Goal: Task Accomplishment & Management: Manage account settings

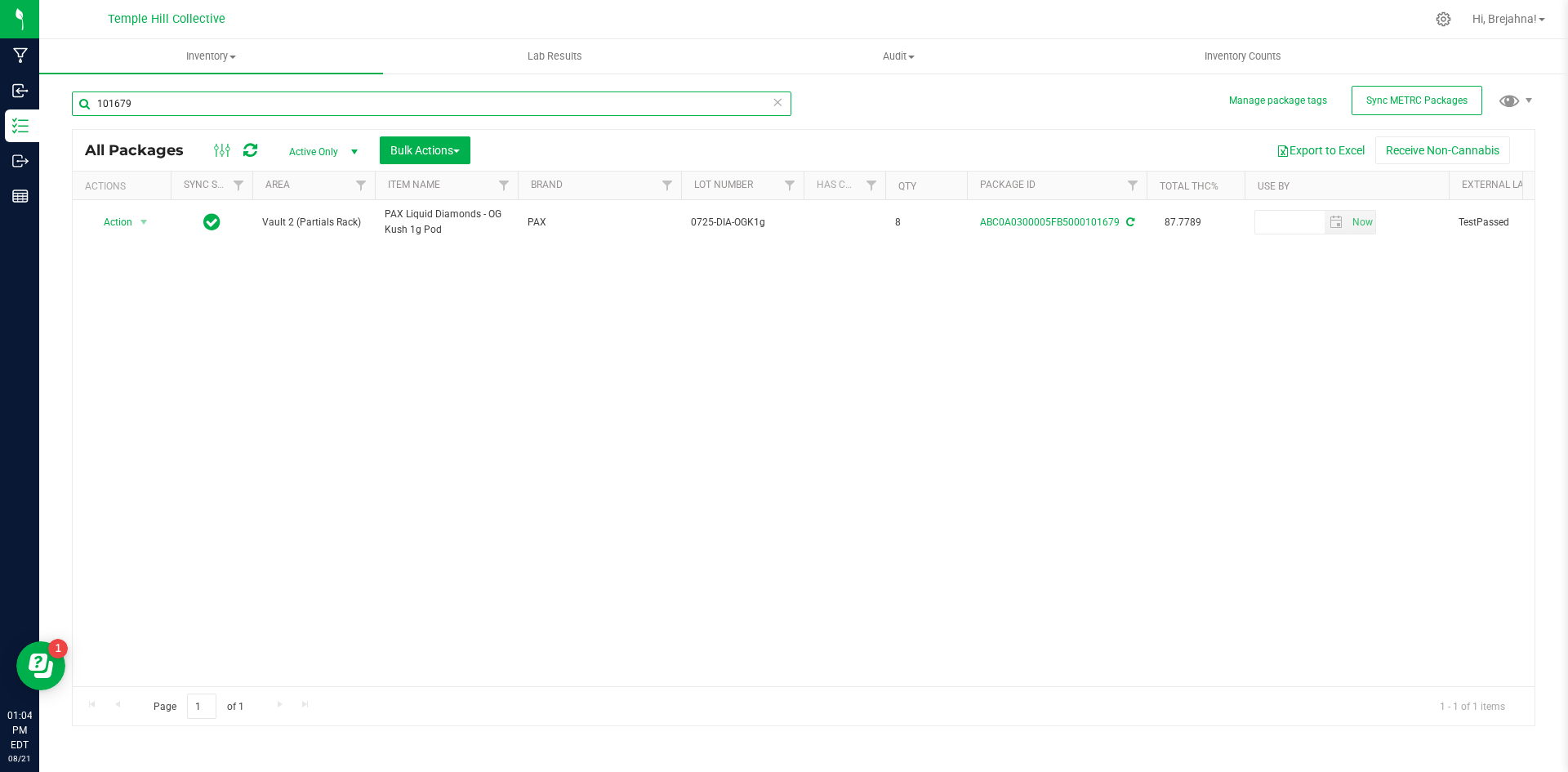
click at [369, 106] on input "101679" at bounding box center [431, 103] width 719 height 25
type input "101677"
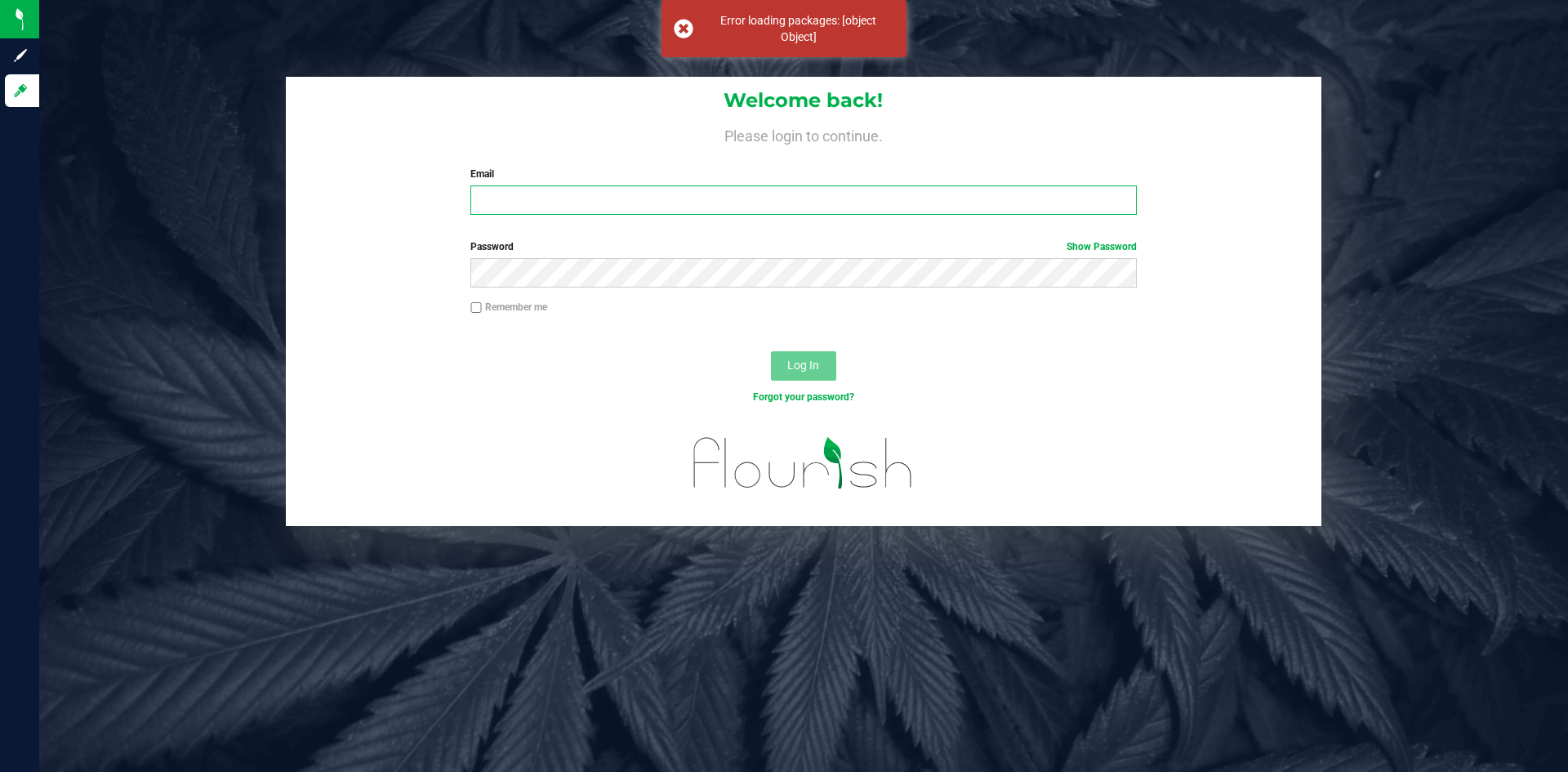
type input "[EMAIL_ADDRESS][DOMAIN_NAME]"
click at [812, 353] on button "Log In" at bounding box center [803, 366] width 65 height 30
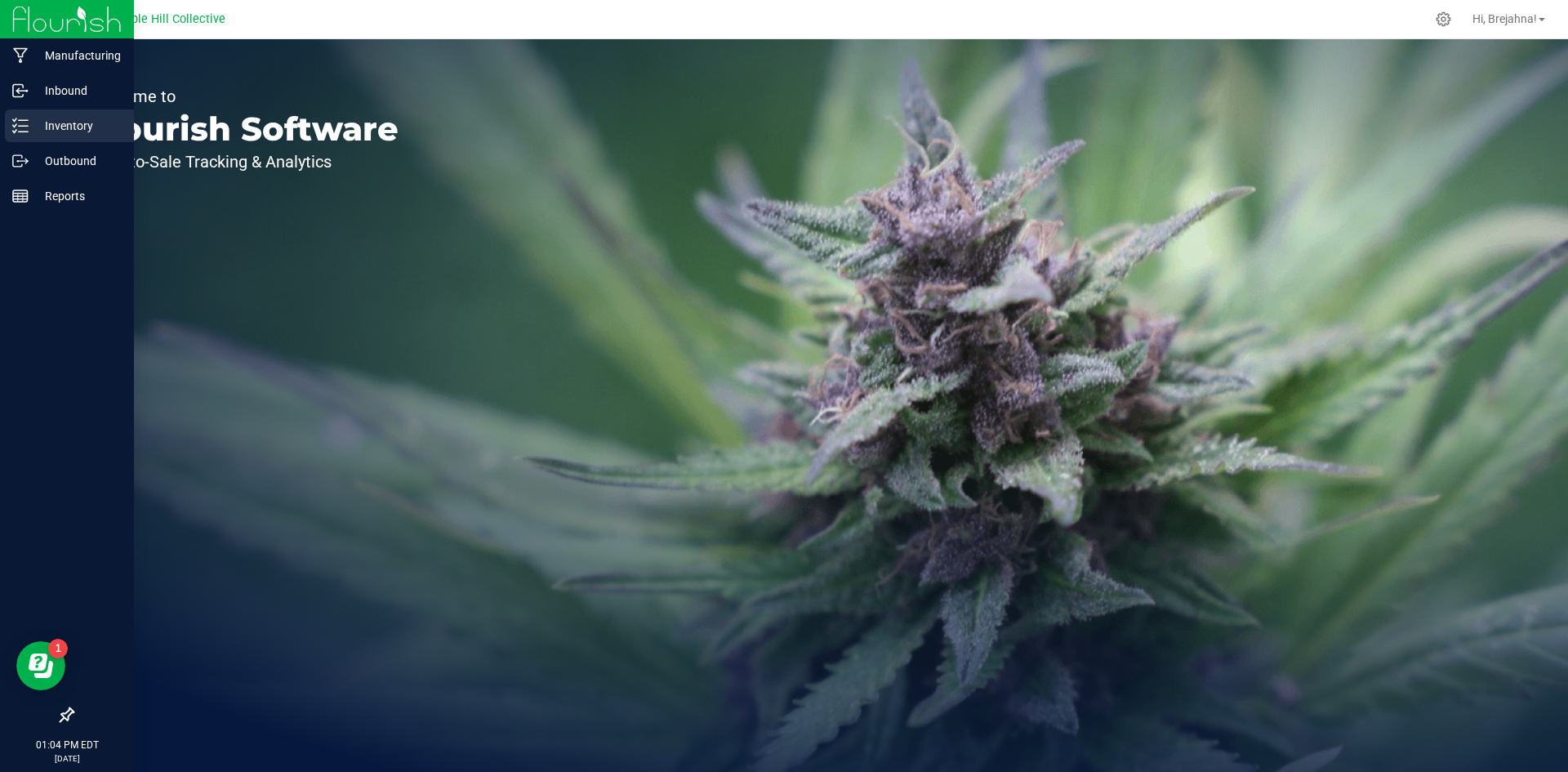
click at [77, 125] on p "Inventory" at bounding box center [77, 126] width 98 height 20
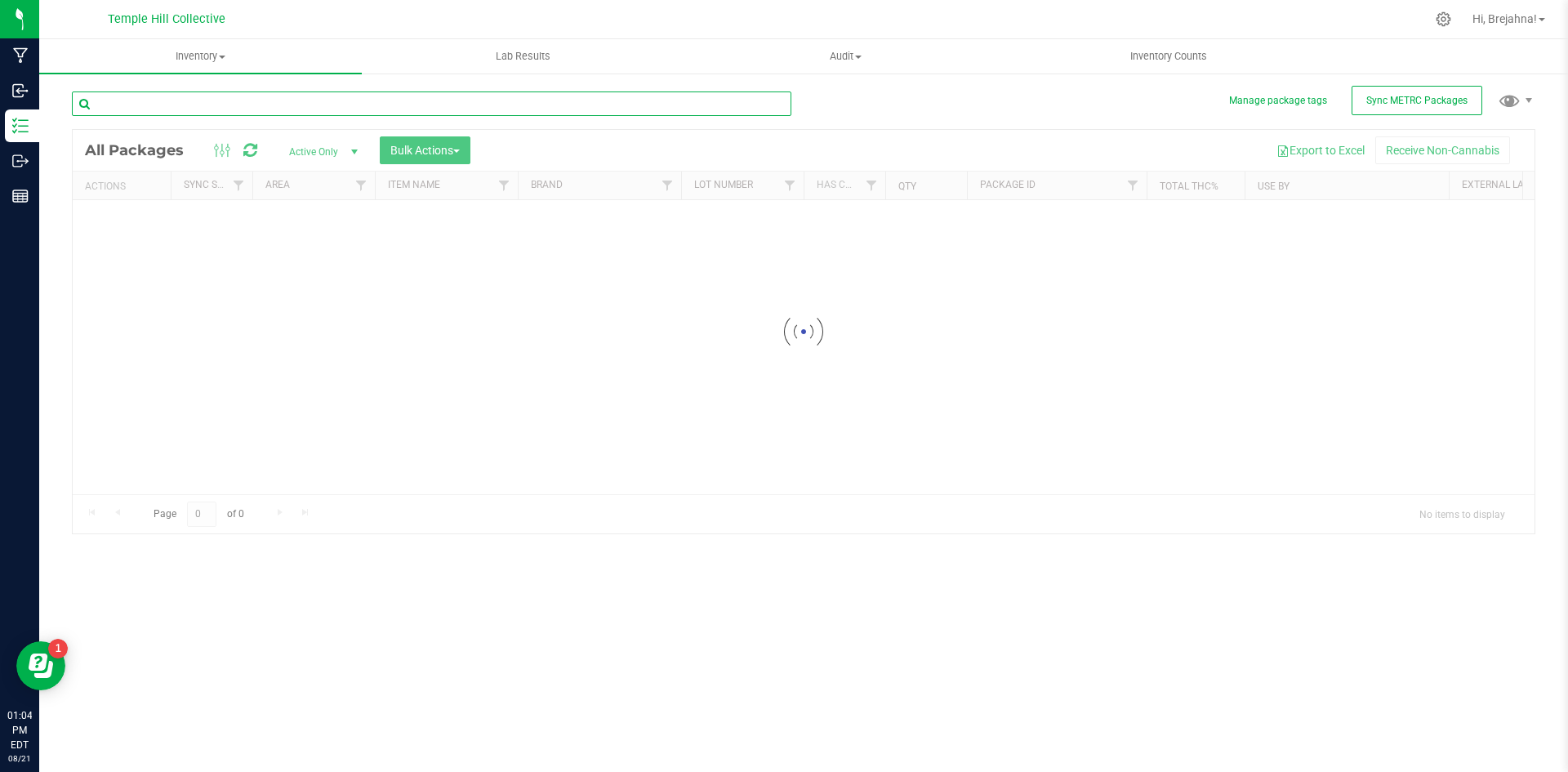
click at [343, 106] on input "text" at bounding box center [431, 103] width 719 height 25
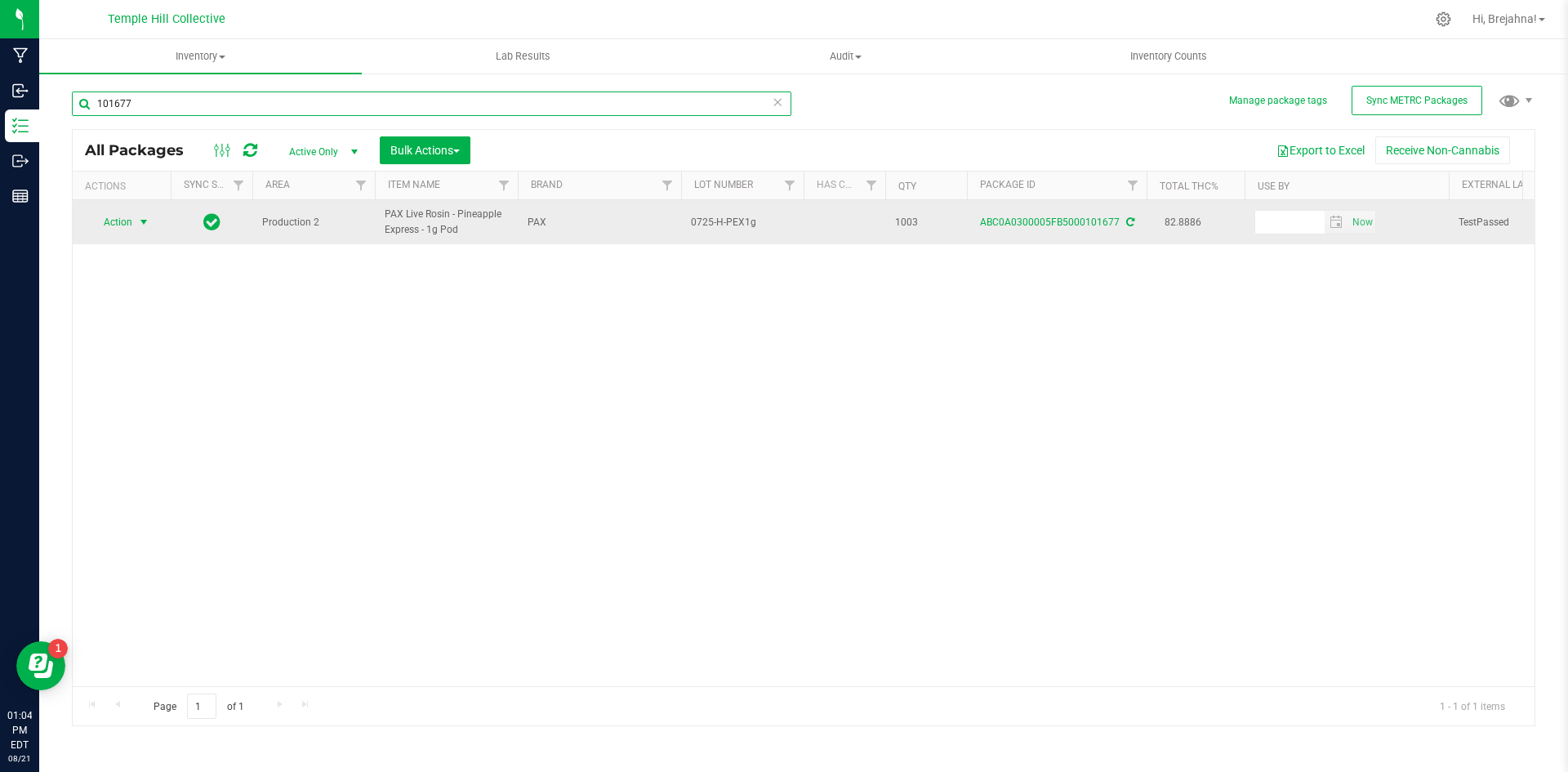
type input "101677"
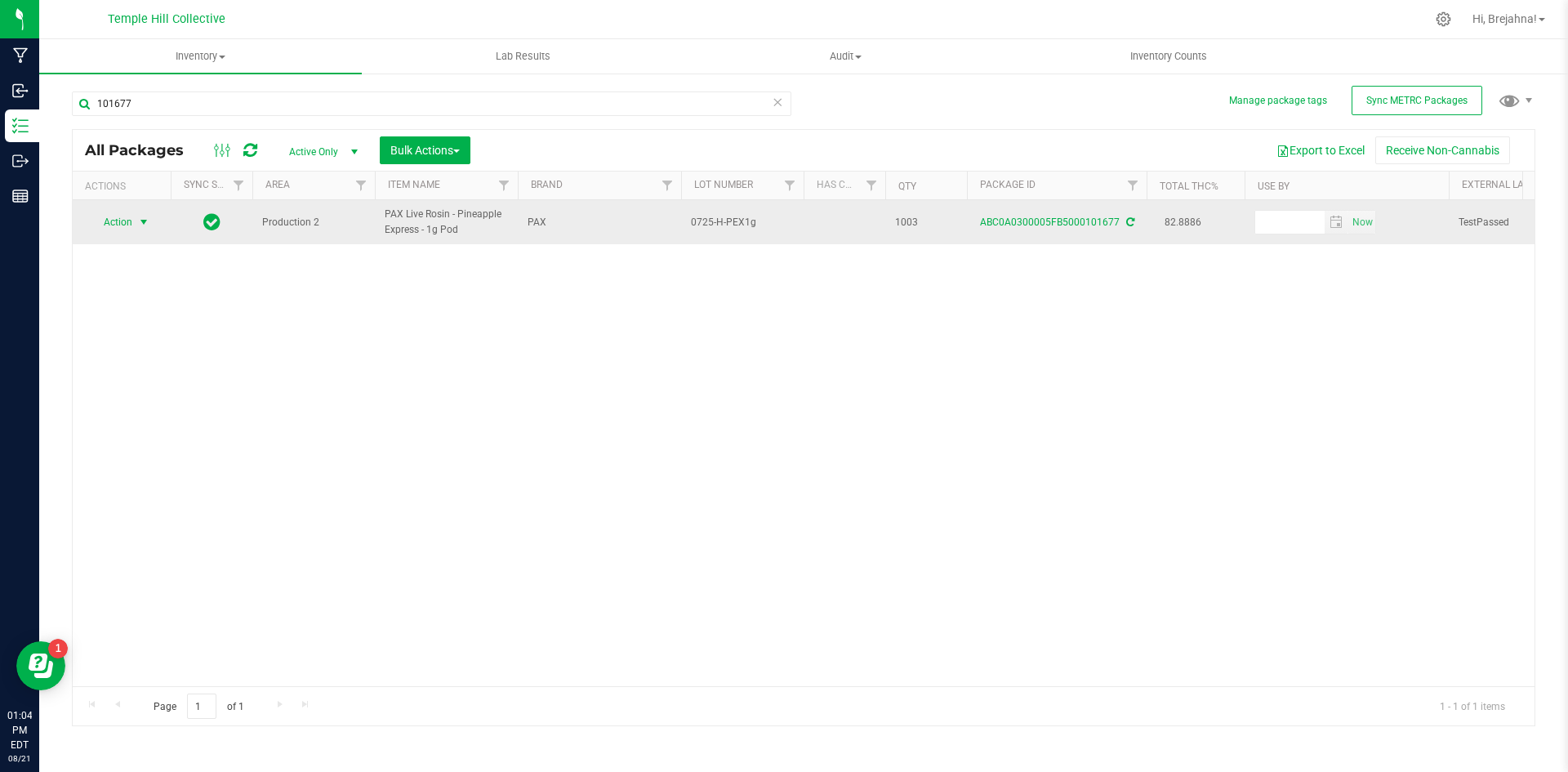
click at [139, 224] on span "select" at bounding box center [143, 222] width 13 height 13
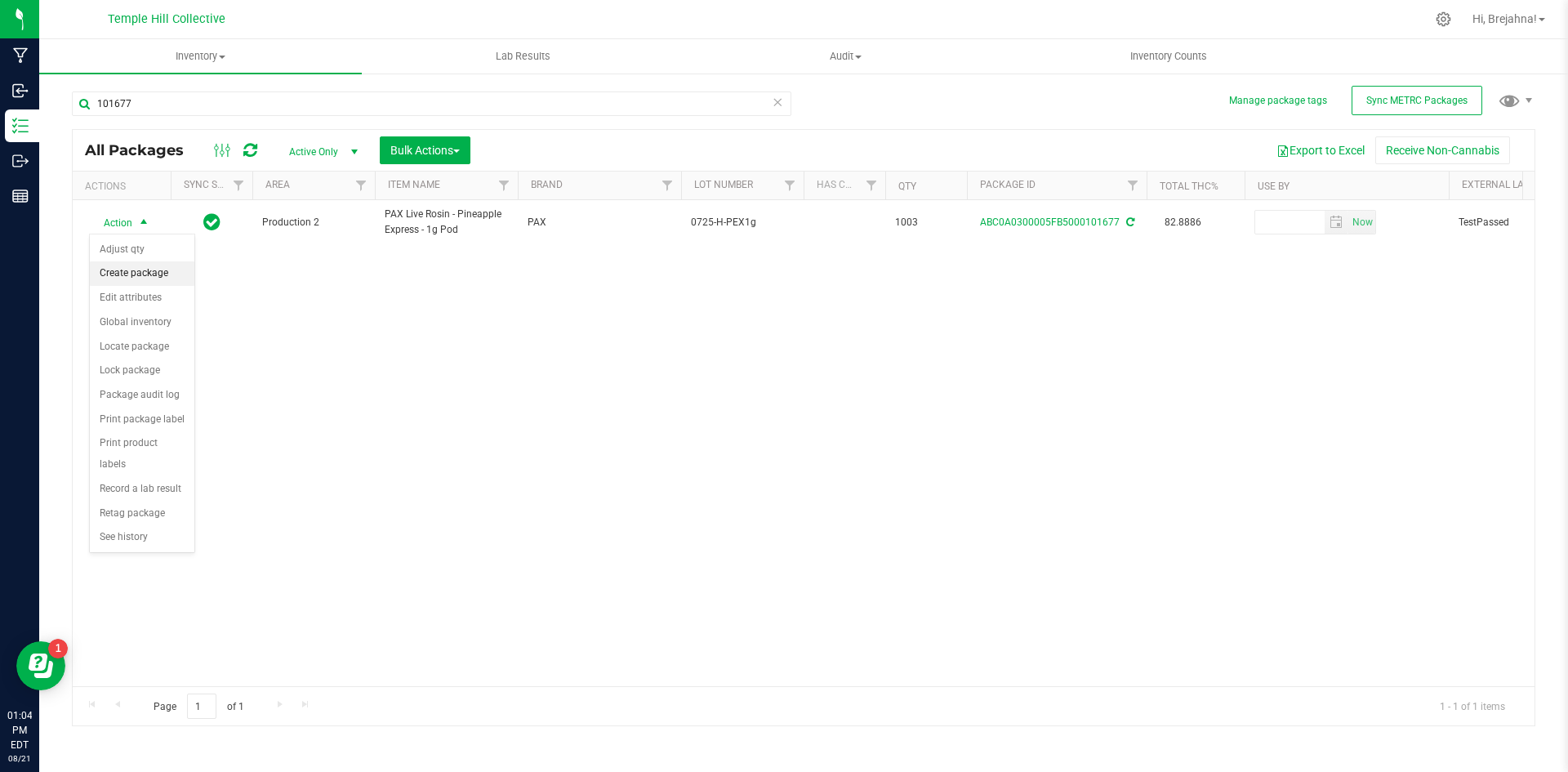
click at [151, 264] on li "Create package" at bounding box center [142, 273] width 105 height 25
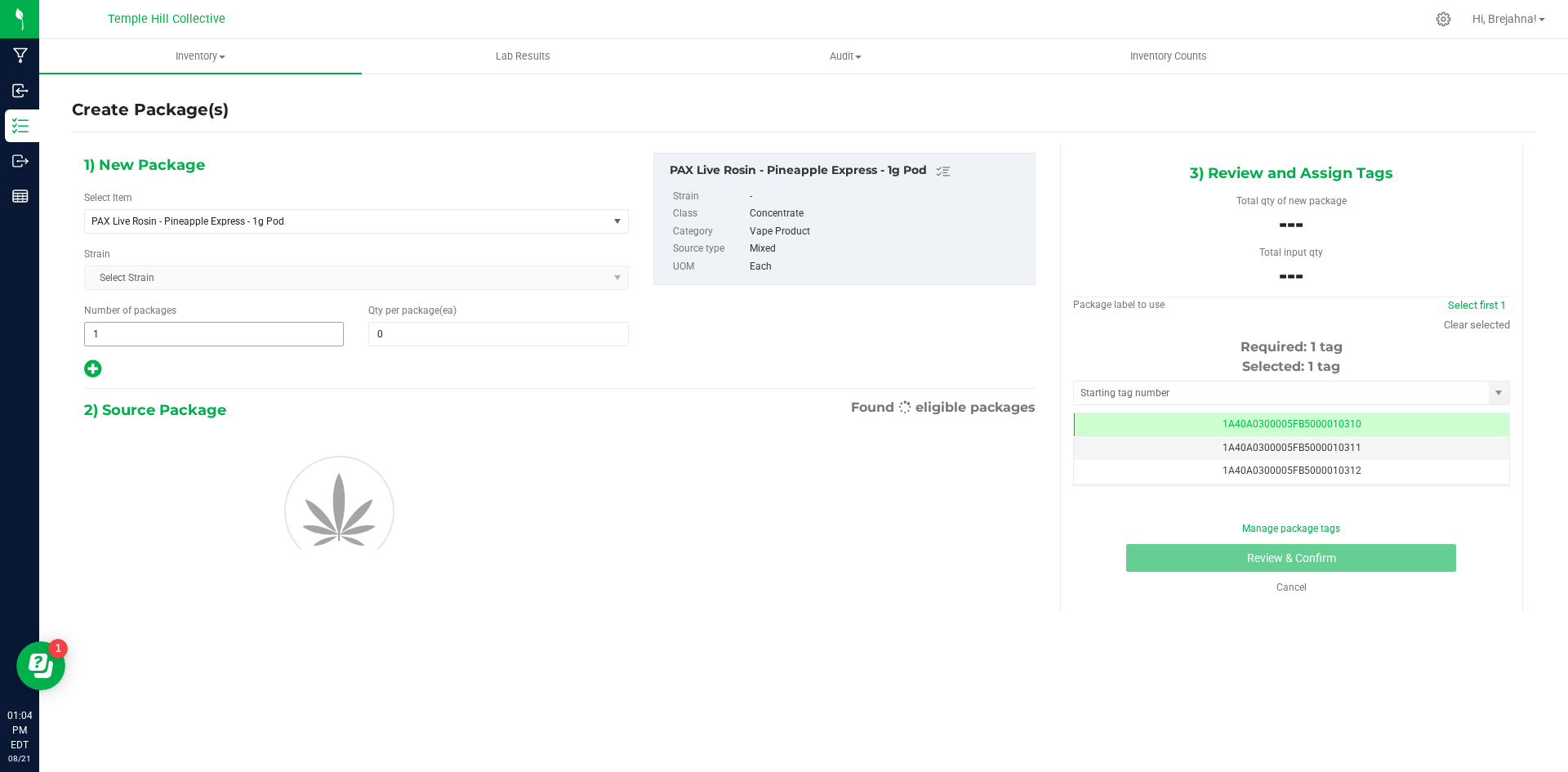
click at [237, 336] on span "1 1" at bounding box center [214, 334] width 260 height 25
type input "83"
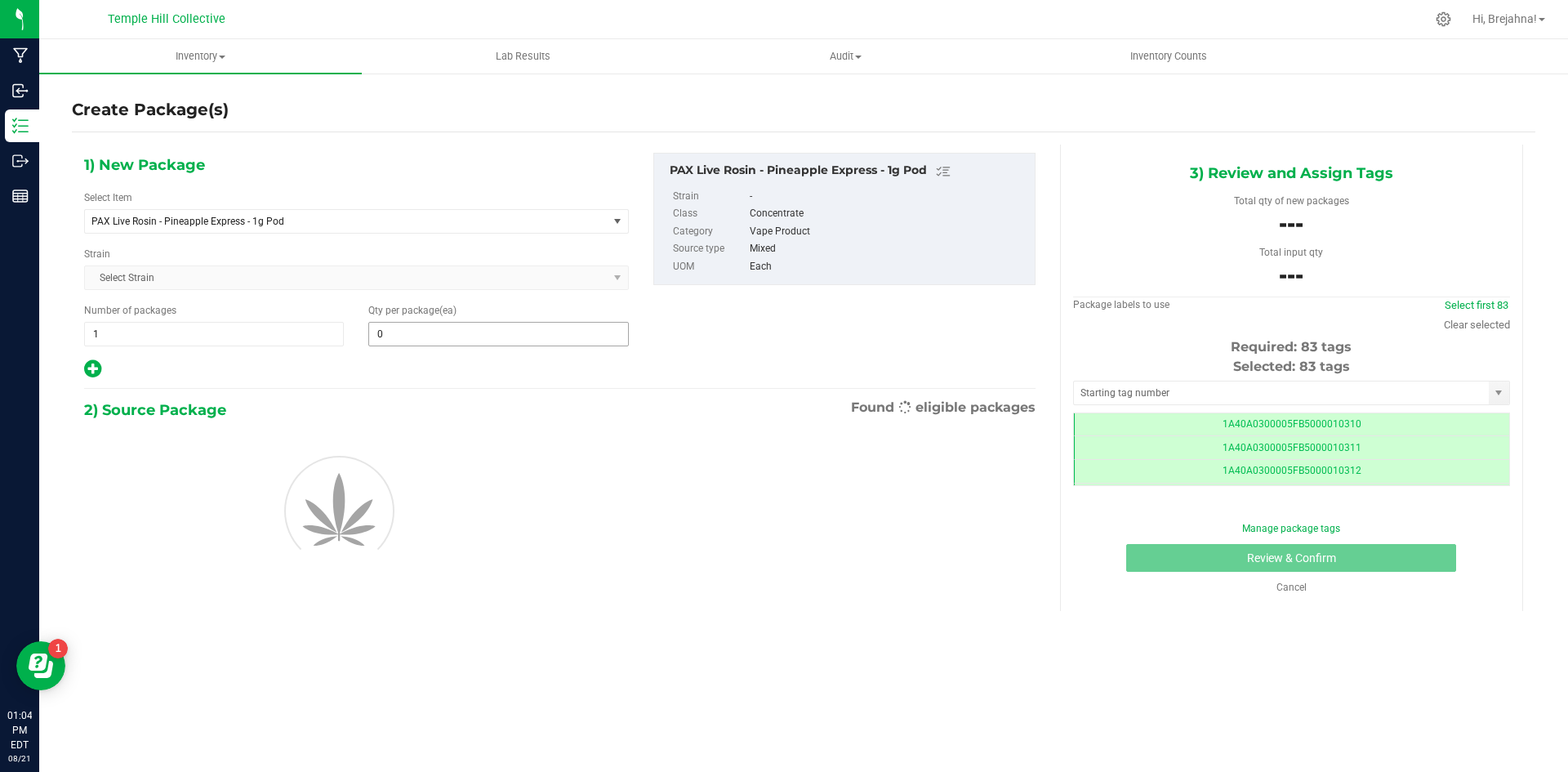
type input "83"
click at [398, 338] on span at bounding box center [498, 334] width 260 height 25
type input "12"
click at [1153, 391] on input "text" at bounding box center [1281, 393] width 415 height 23
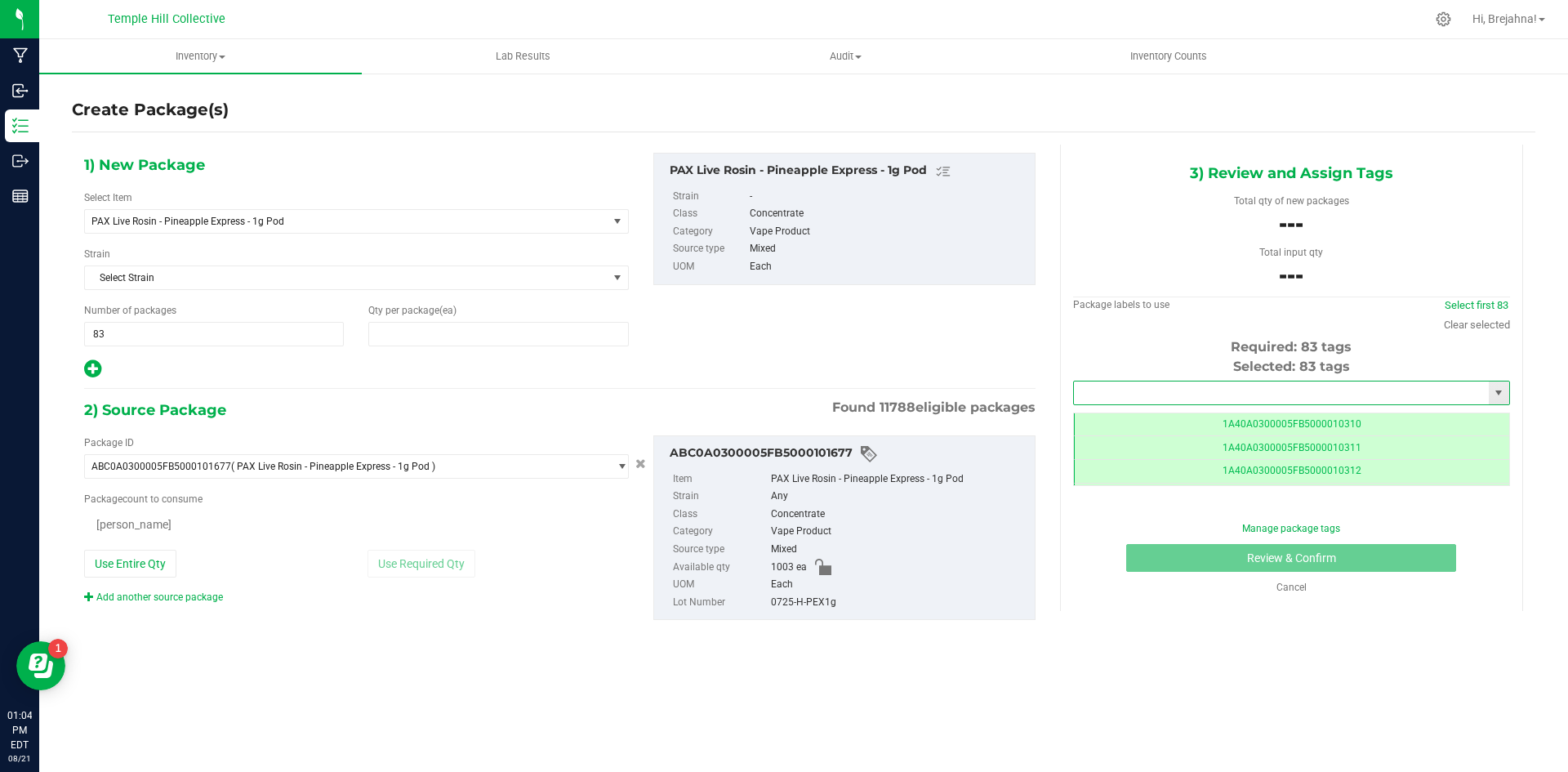
type input "12"
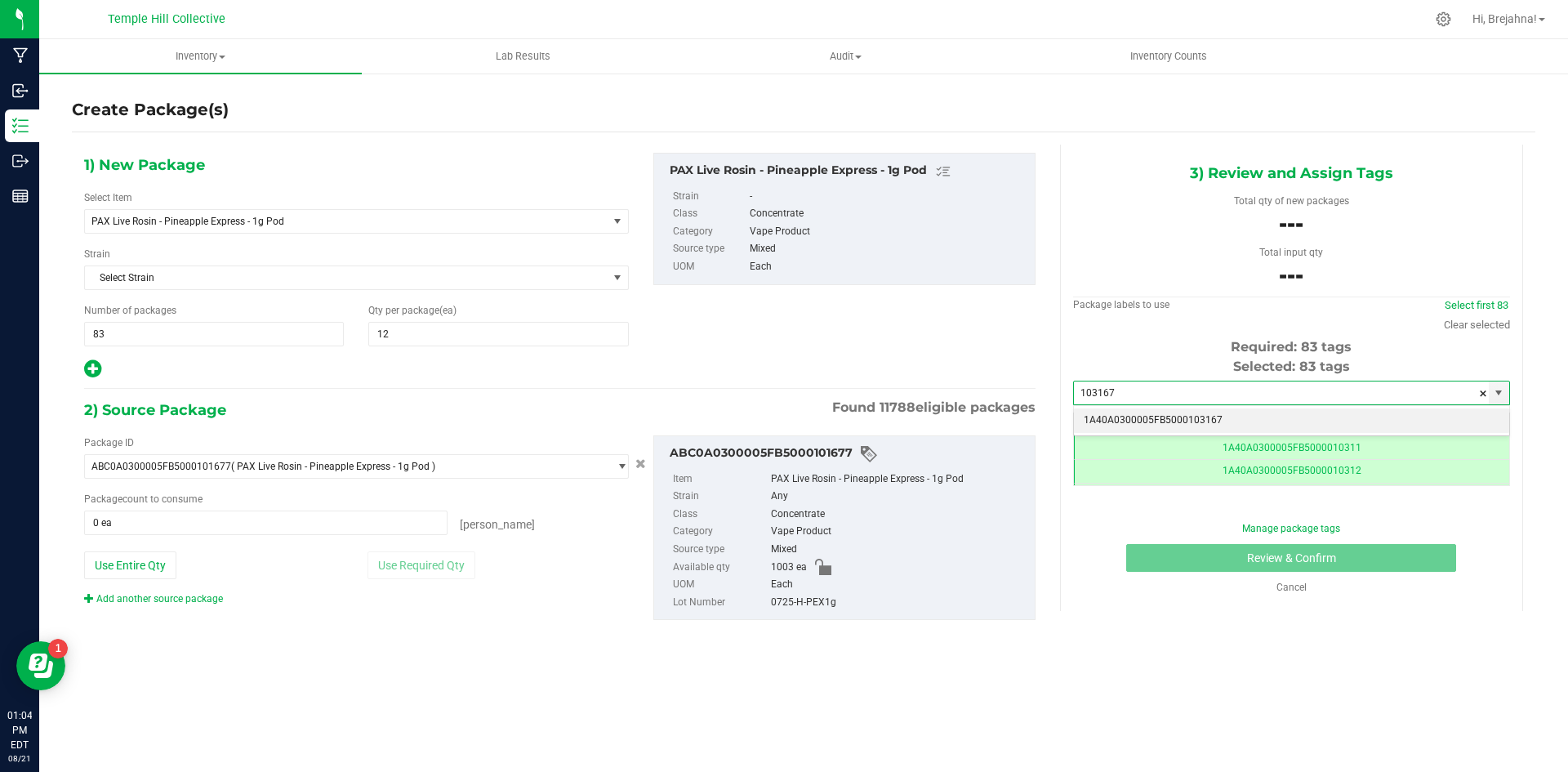
click at [1159, 422] on li "1A40A0300005FB5000103167" at bounding box center [1292, 421] width 435 height 25
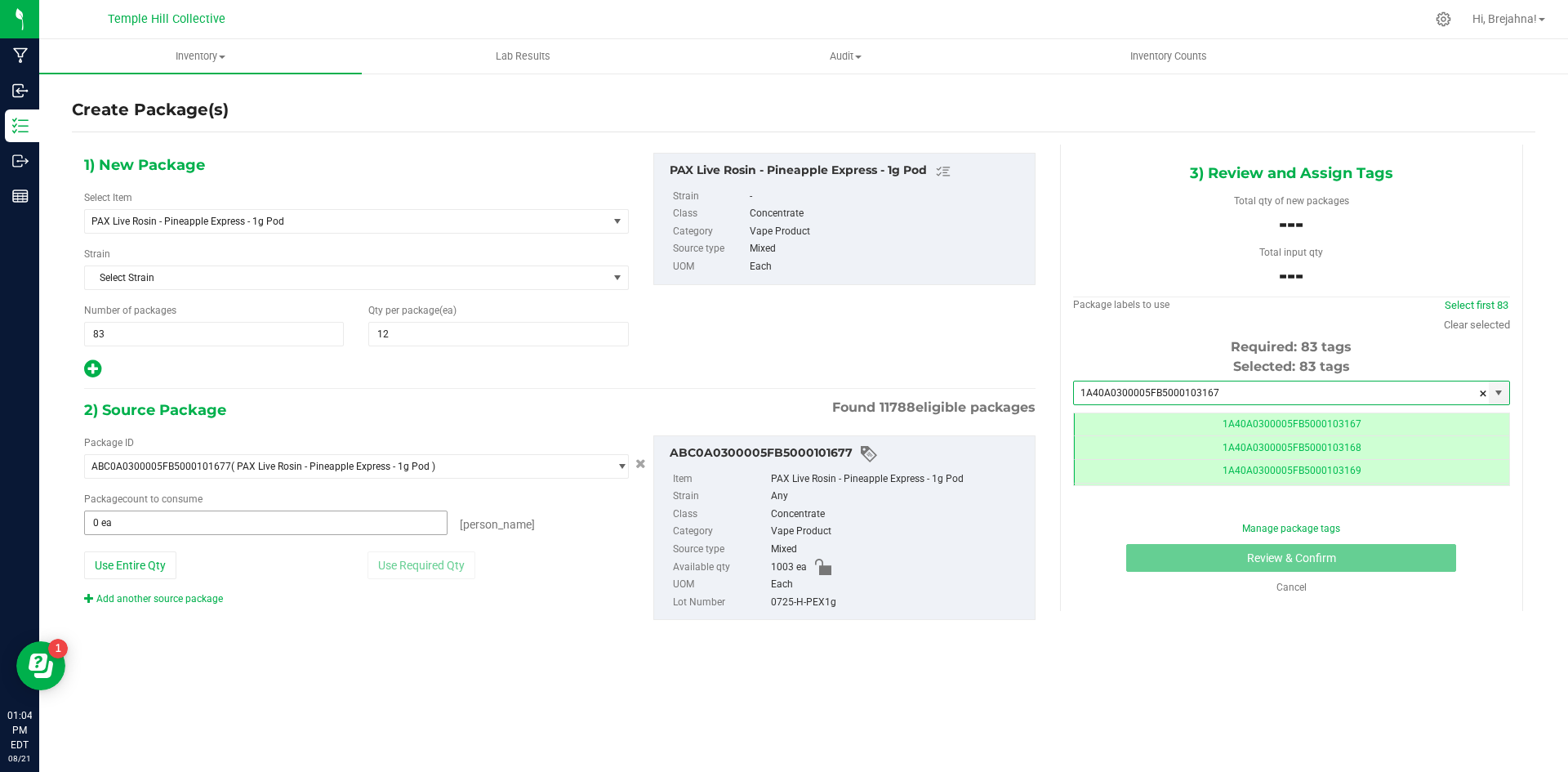
type input "1A40A0300005FB5000103167"
click at [338, 529] on span at bounding box center [265, 523] width 363 height 25
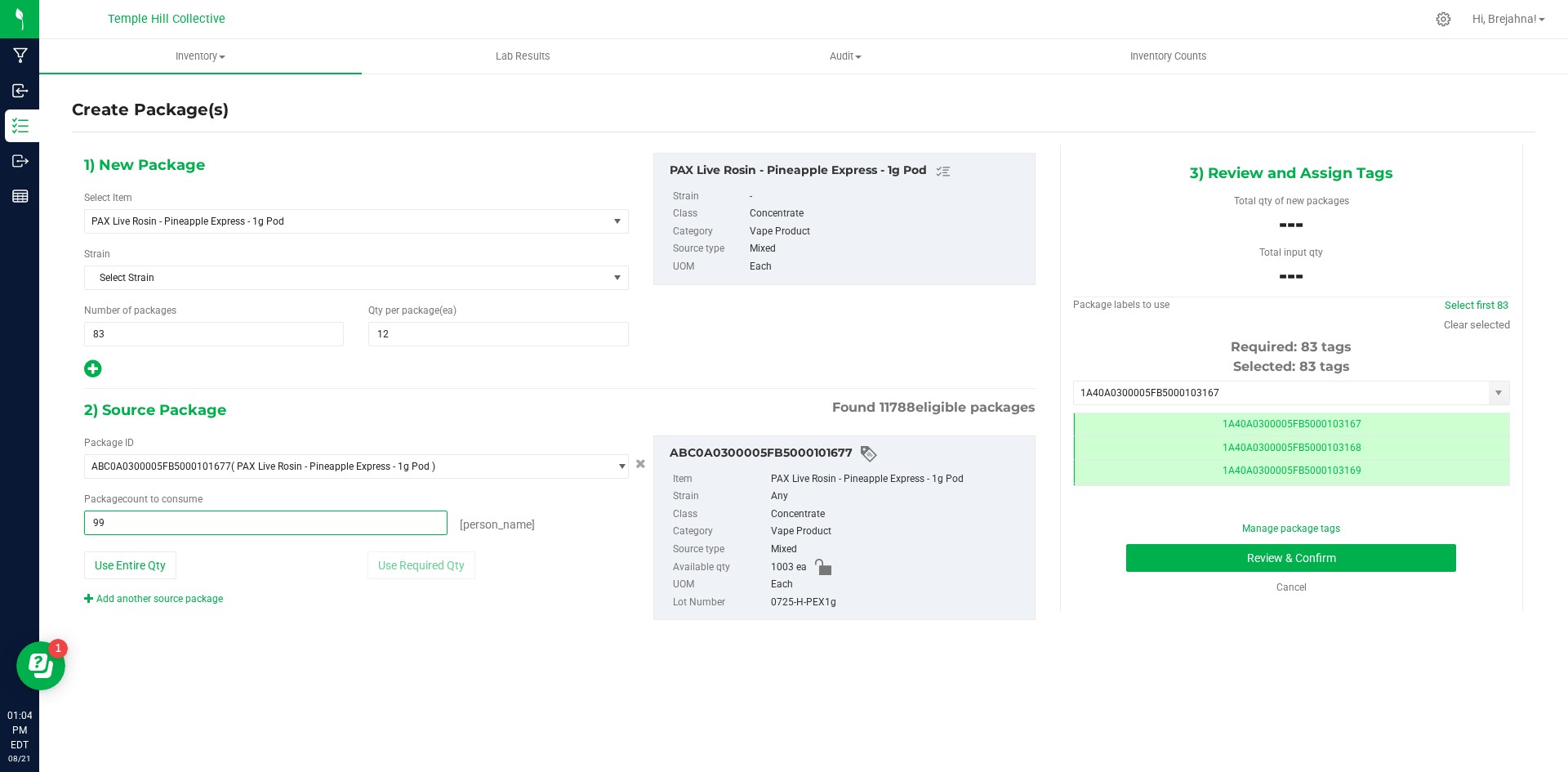
type input "996"
type input "996 ea"
drag, startPoint x: 772, startPoint y: 602, endPoint x: 844, endPoint y: 601, distance: 72.0
click at [844, 601] on div "0725-H-PEX1g" at bounding box center [898, 603] width 255 height 18
copy div "0725-H-PEX1g"
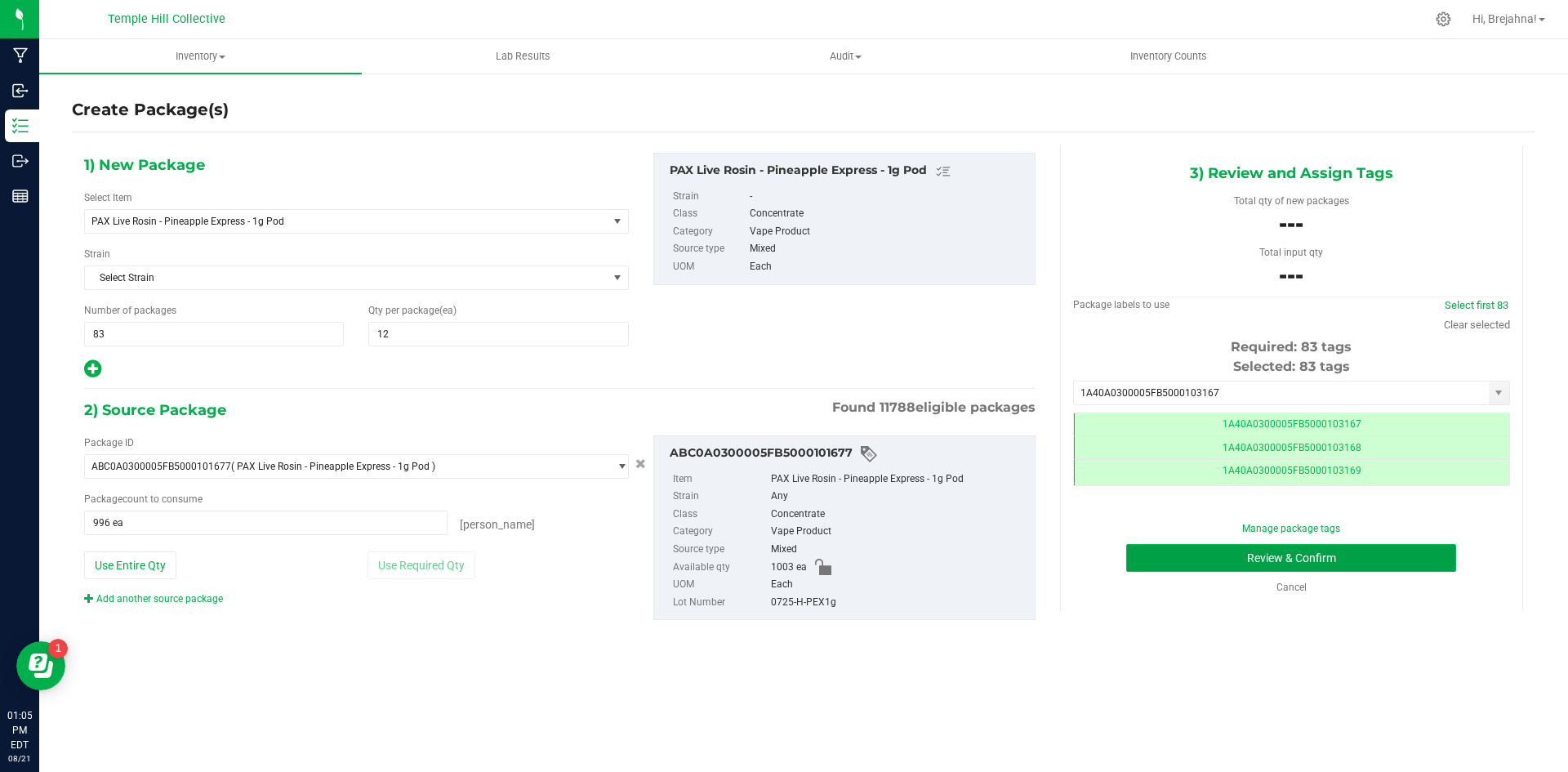
click at [1183, 555] on button "Review & Confirm" at bounding box center [1291, 558] width 330 height 28
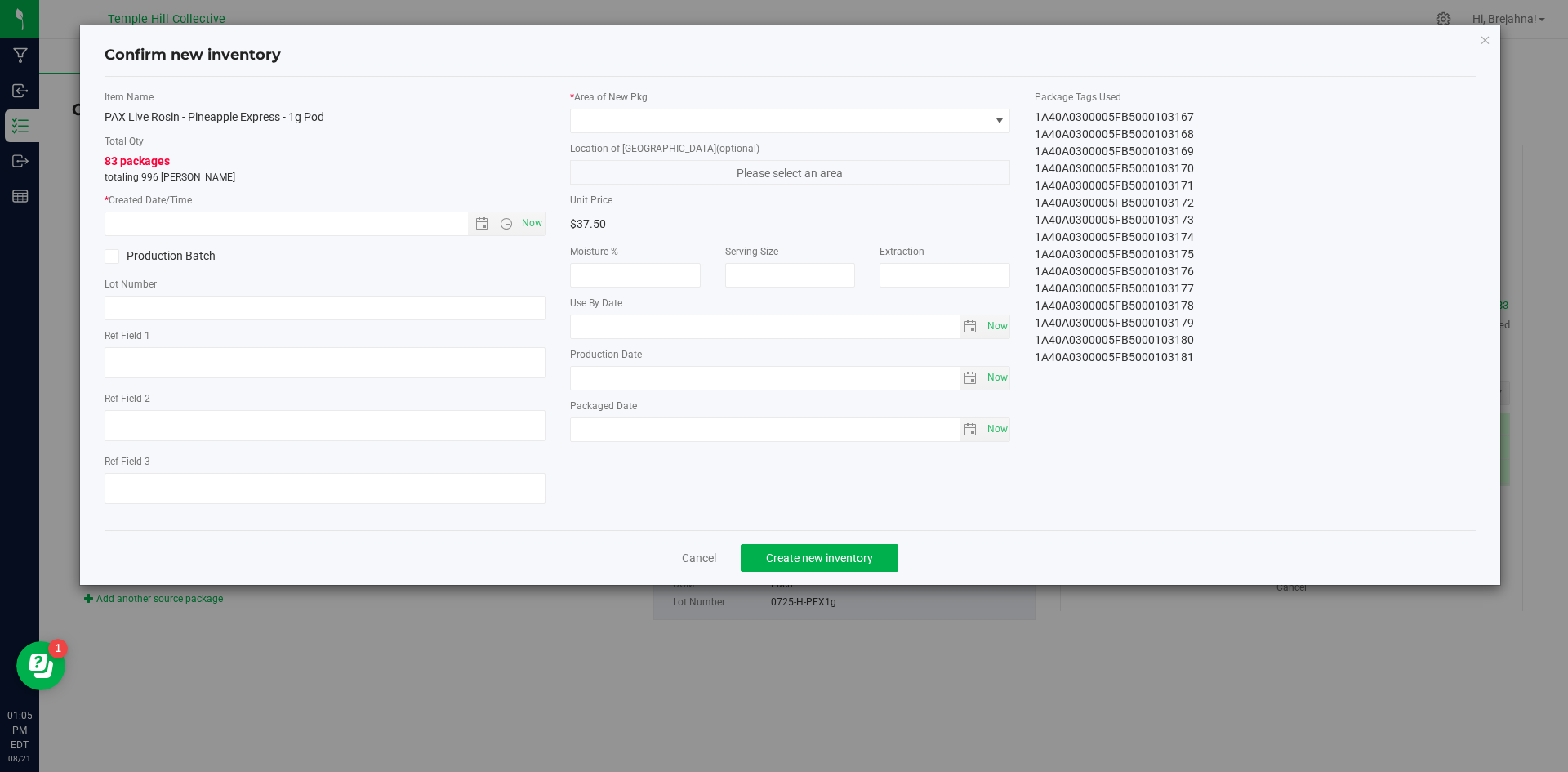
click at [530, 237] on div "Item Name PAX Live Rosin - Pineapple Express - 1g Pod Total Qty 83 packages tot…" at bounding box center [324, 304] width 466 height 428
click at [530, 228] on span "Now" at bounding box center [531, 224] width 28 height 24
type input "[DATE] 1:05 PM"
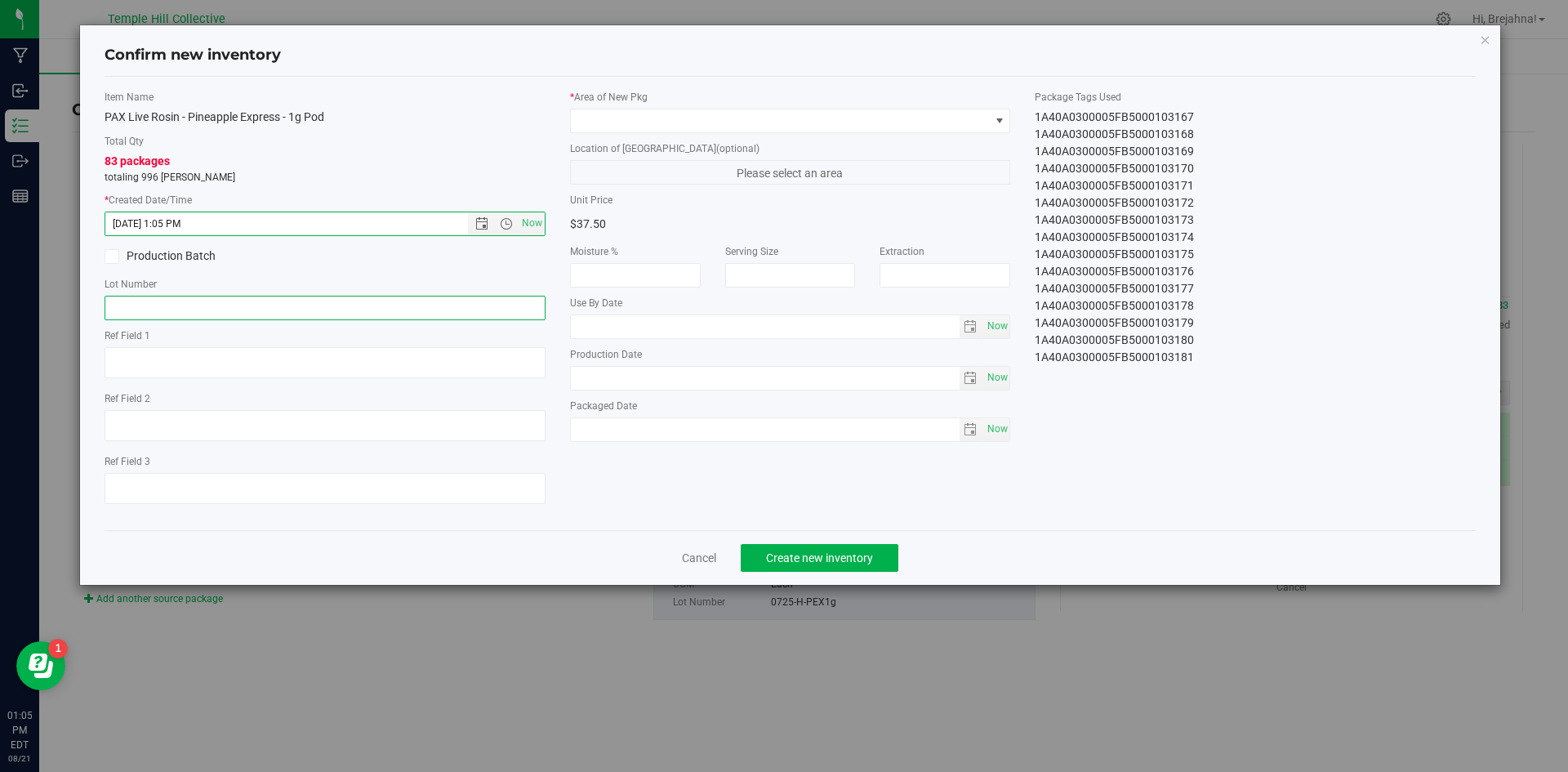
click at [530, 302] on input "text" at bounding box center [325, 308] width 441 height 25
paste input "0725-H-PEX1g"
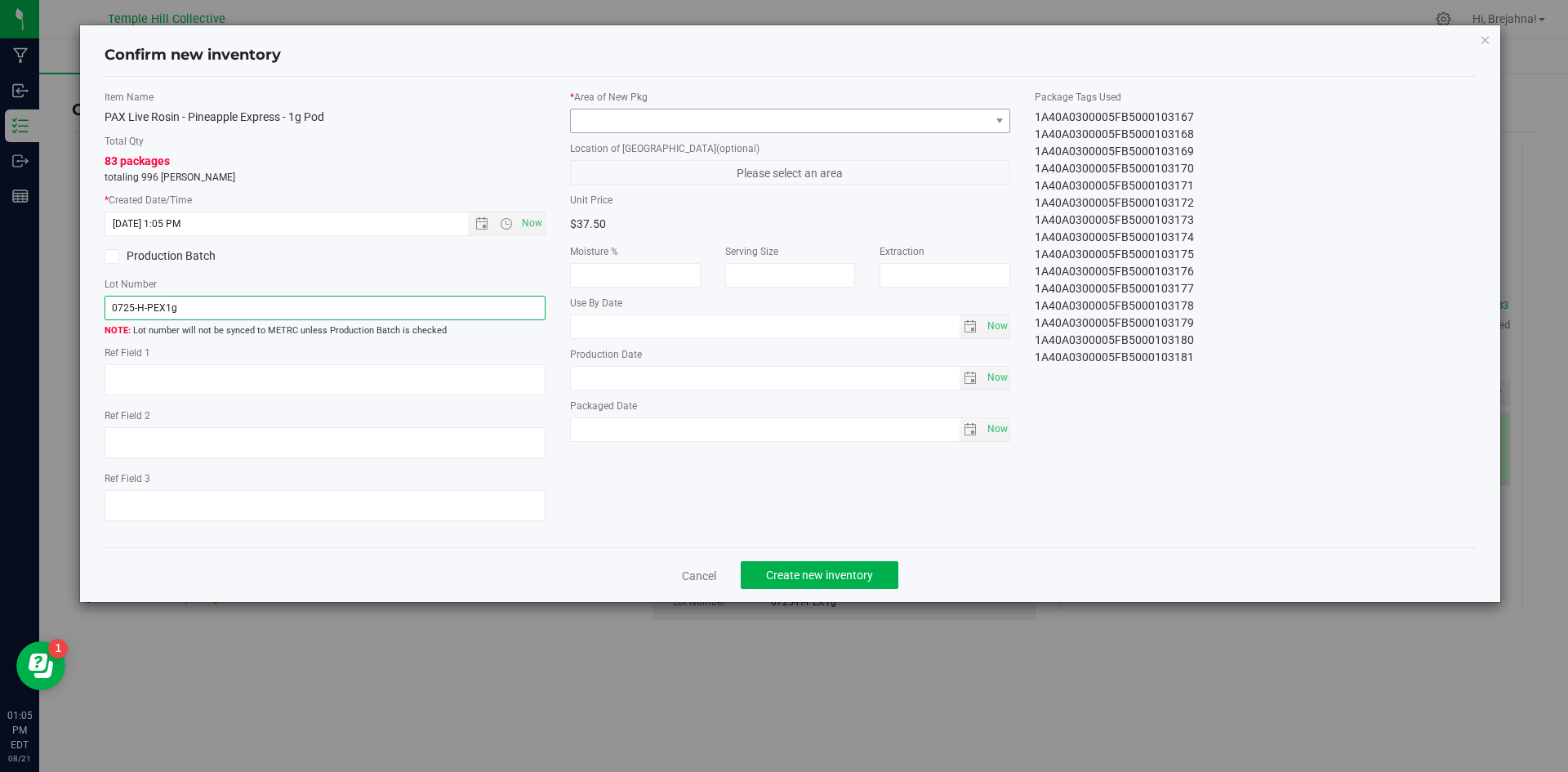
type input "0725-H-PEX1g"
click at [759, 129] on span at bounding box center [781, 121] width 419 height 23
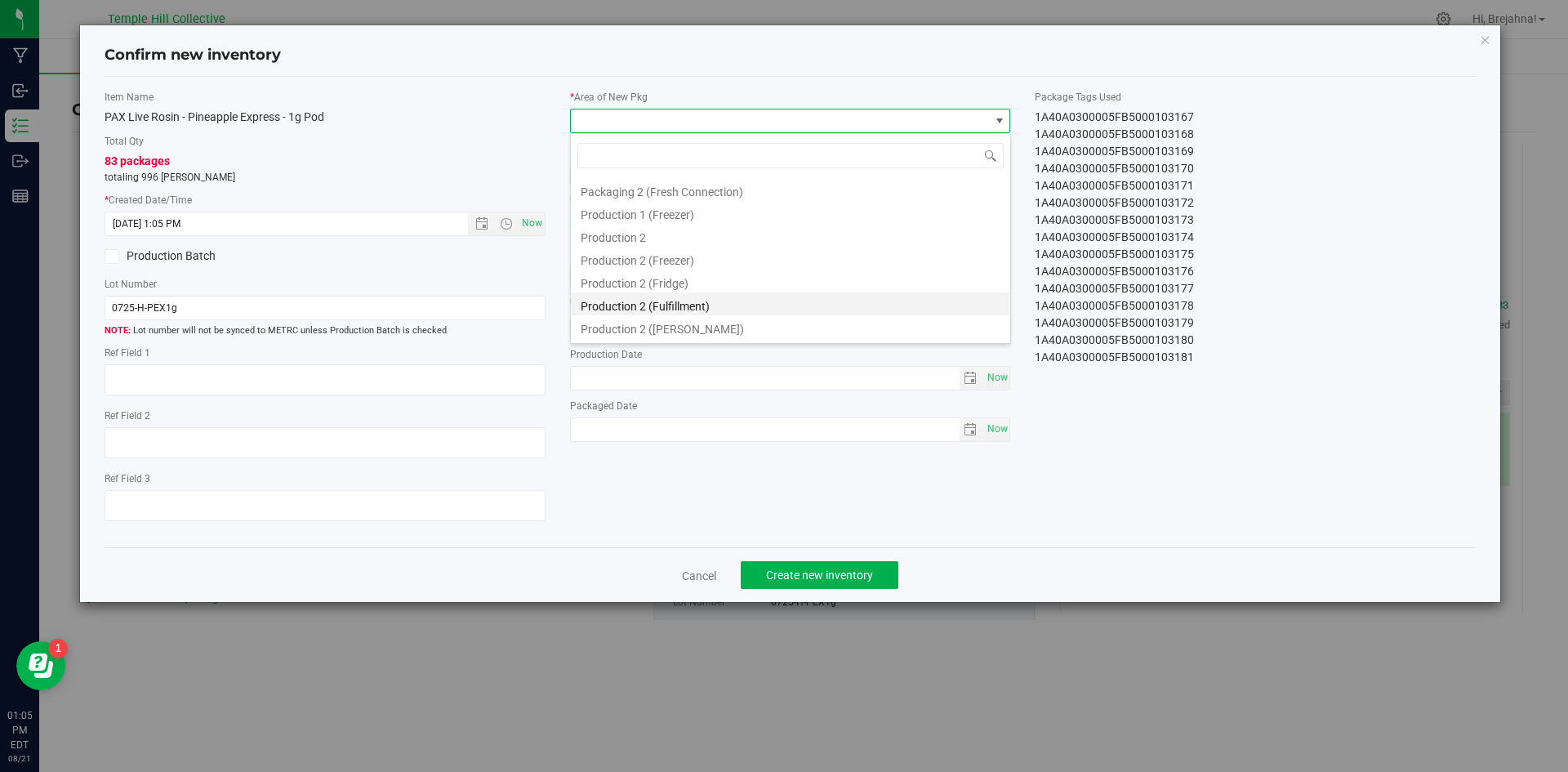
click at [750, 298] on li "Production 2 (Fulfillment)" at bounding box center [790, 304] width 439 height 23
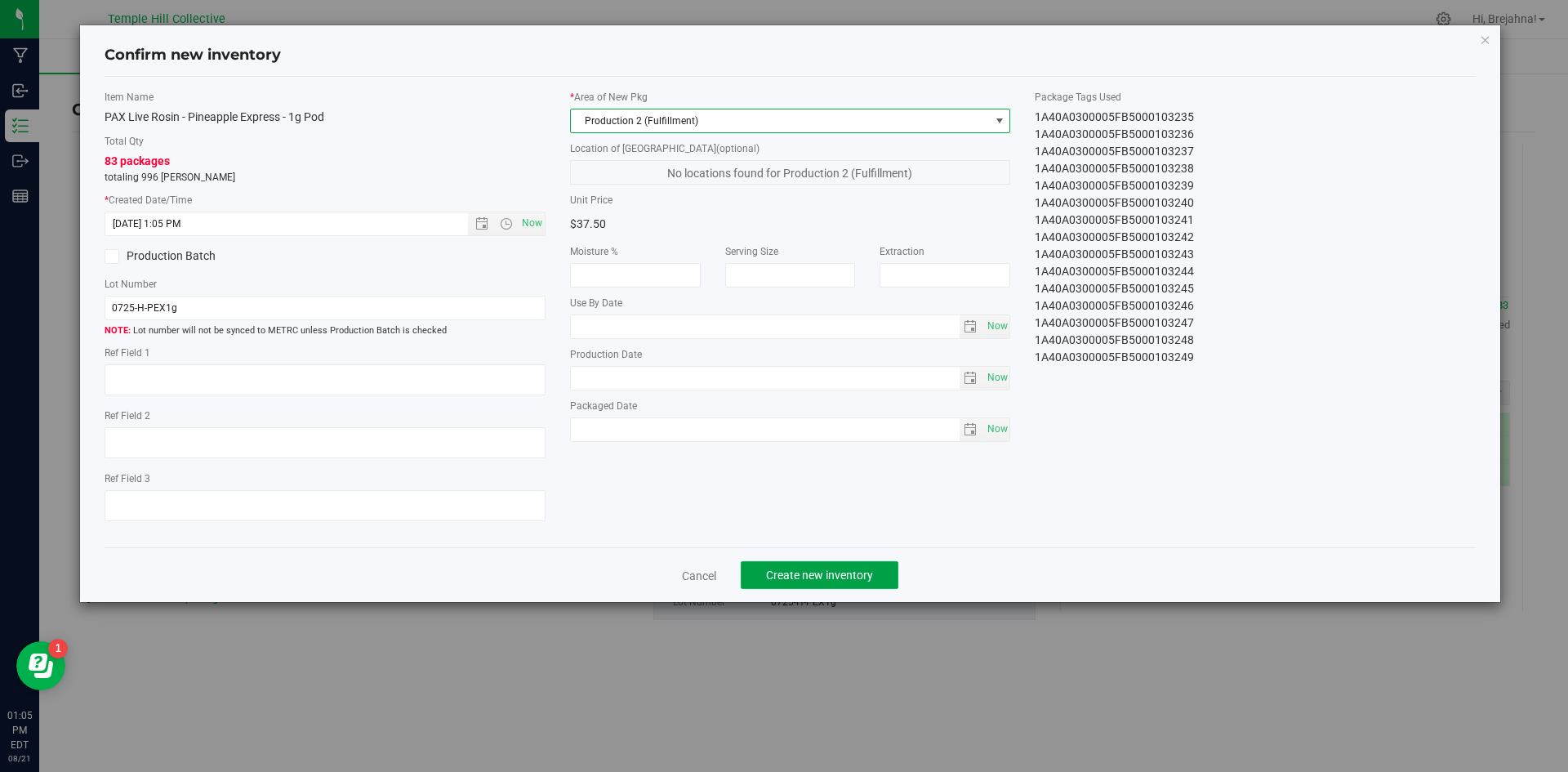
click at [868, 572] on span "Create new inventory" at bounding box center [819, 575] width 107 height 13
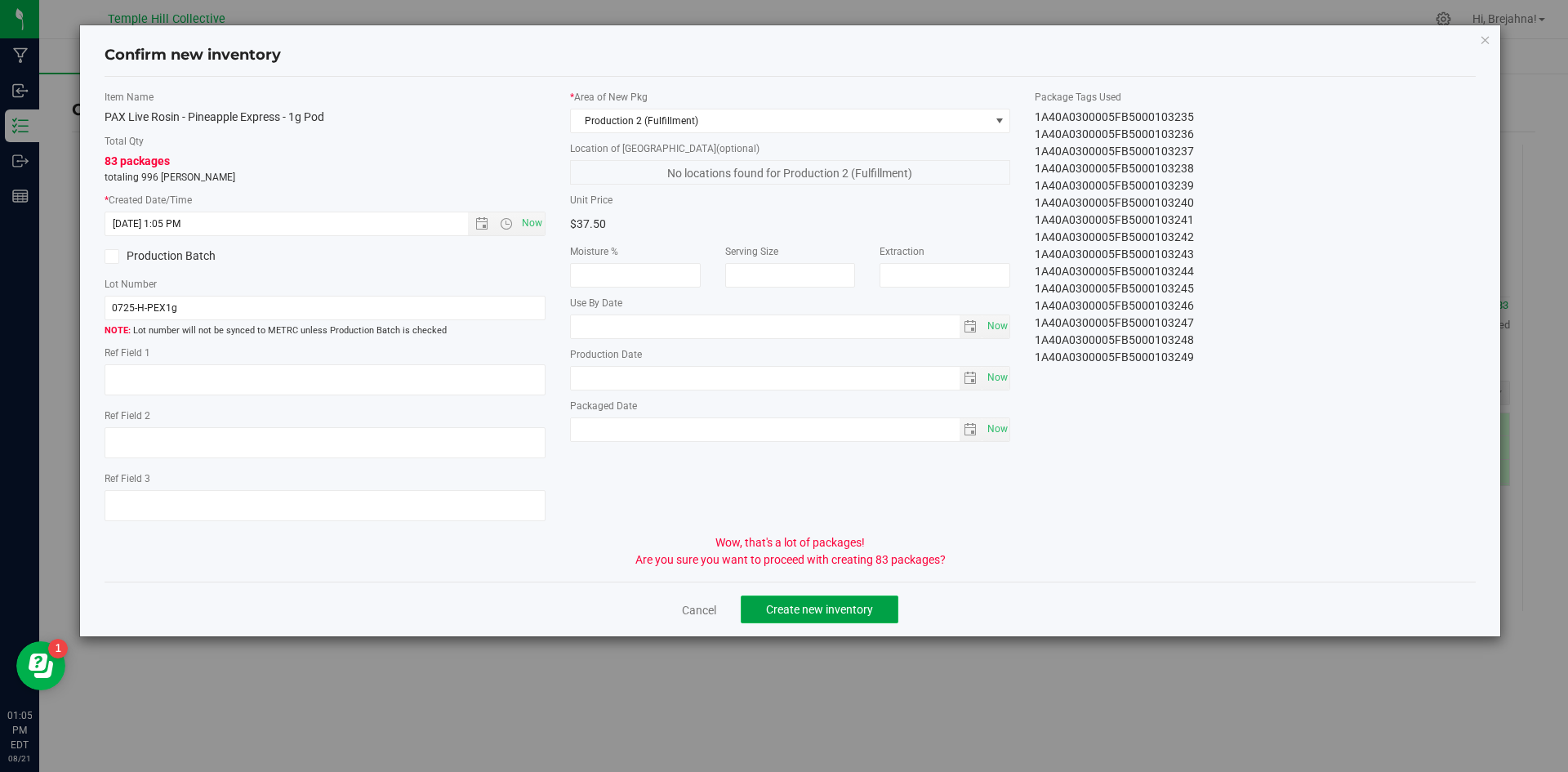
click at [861, 609] on span "Create new inventory" at bounding box center [819, 609] width 107 height 13
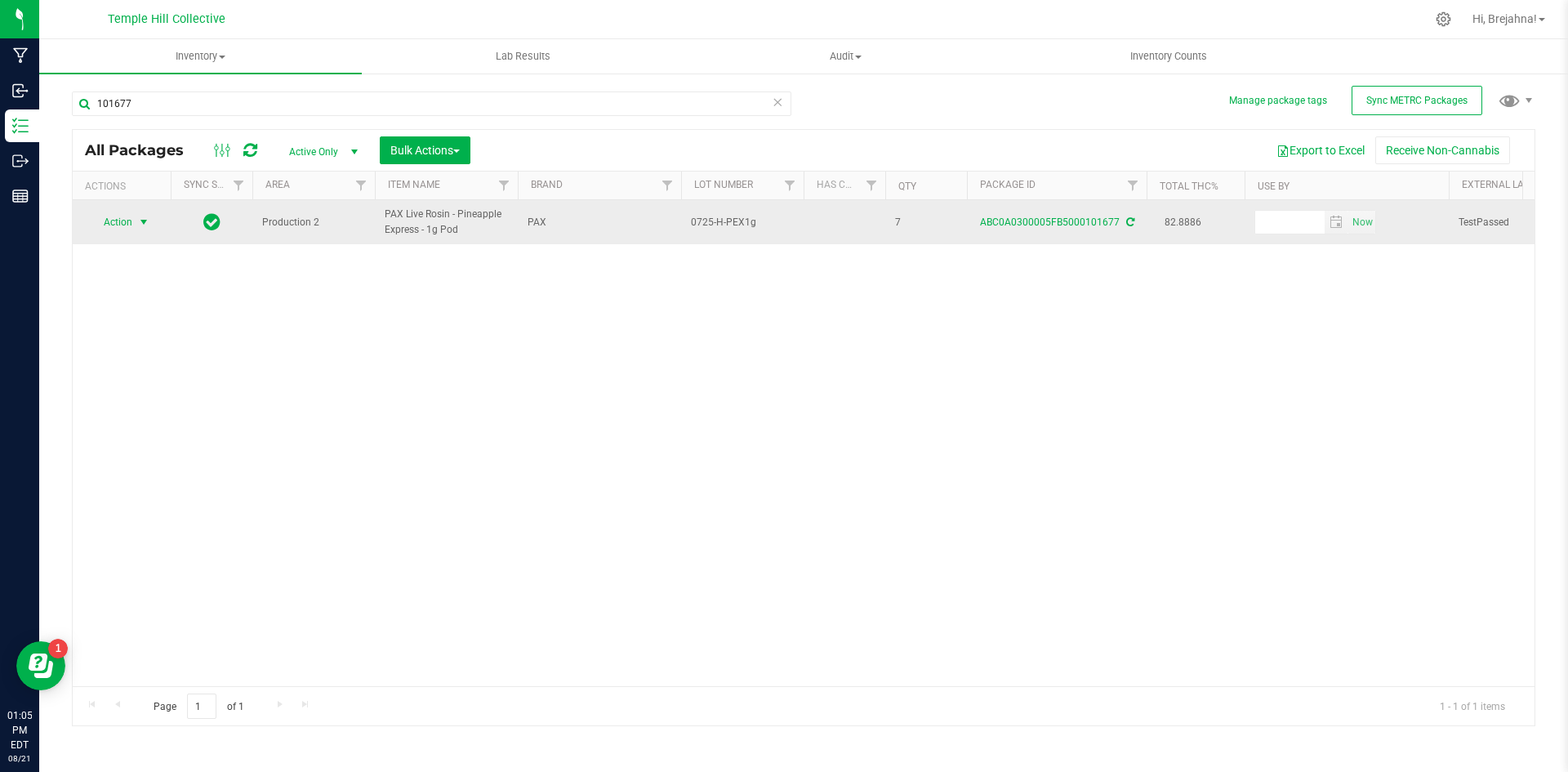
click at [137, 229] on span "select" at bounding box center [143, 222] width 21 height 23
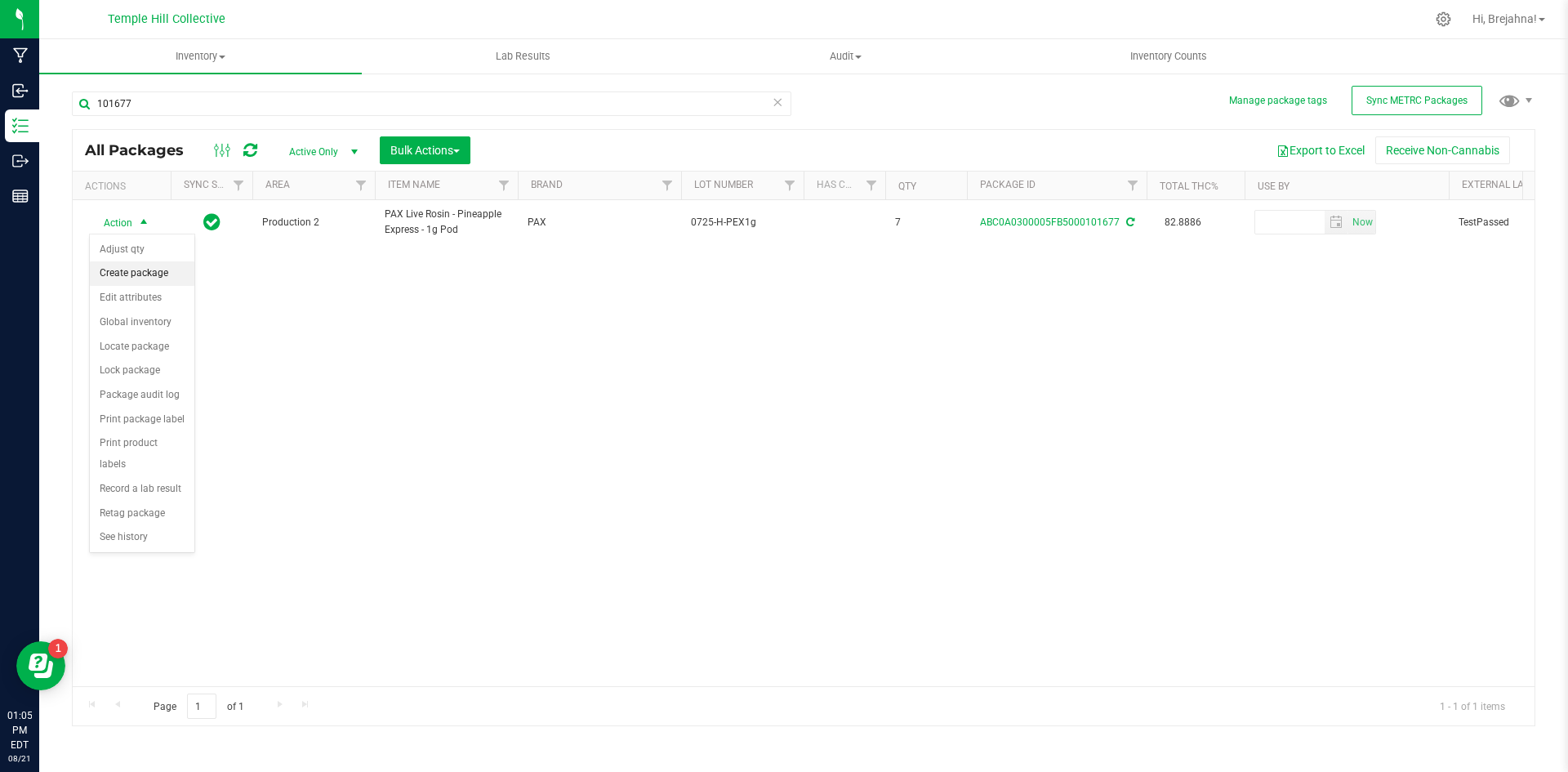
click at [152, 281] on li "Create package" at bounding box center [142, 273] width 105 height 25
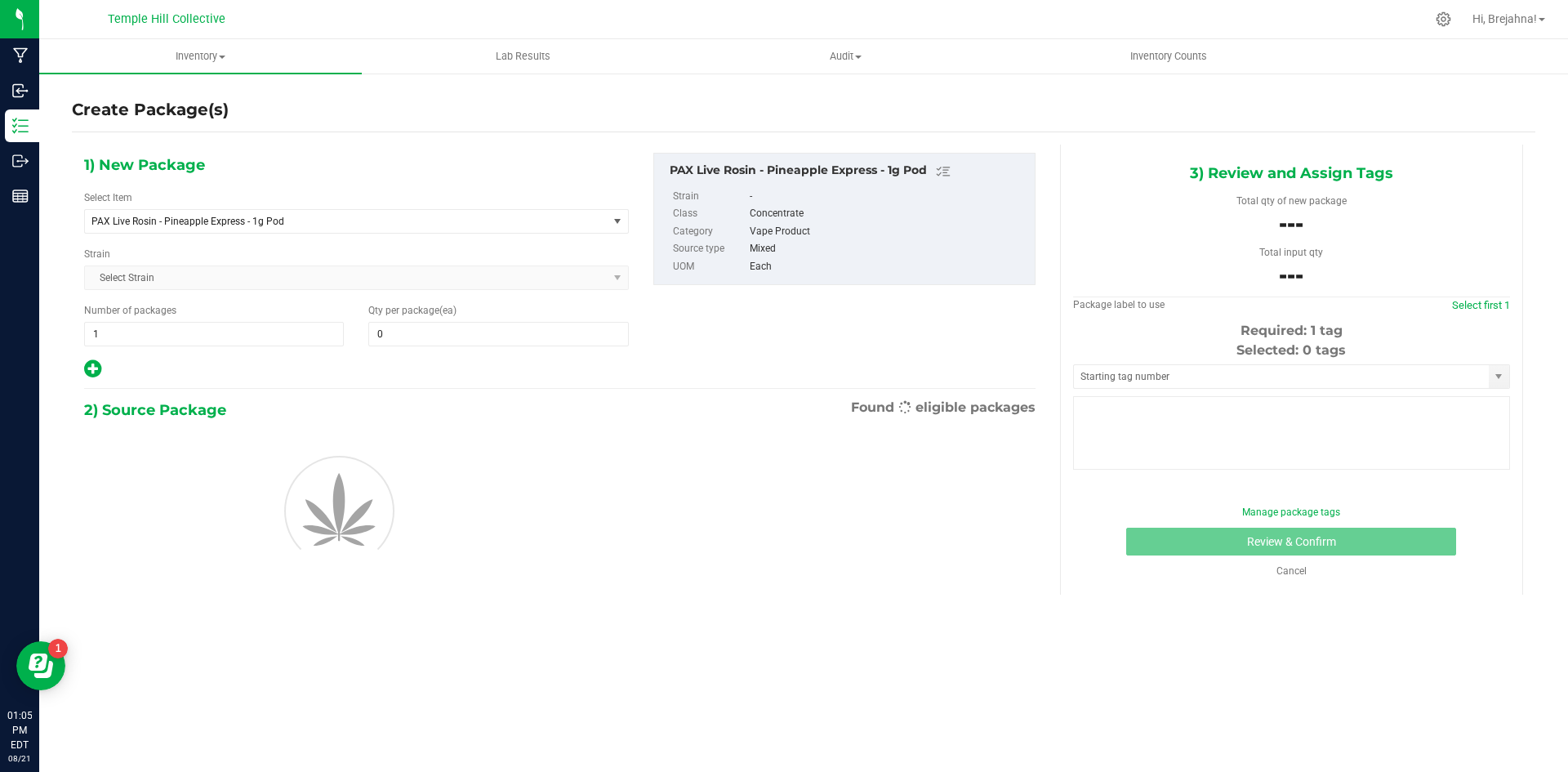
type input "0"
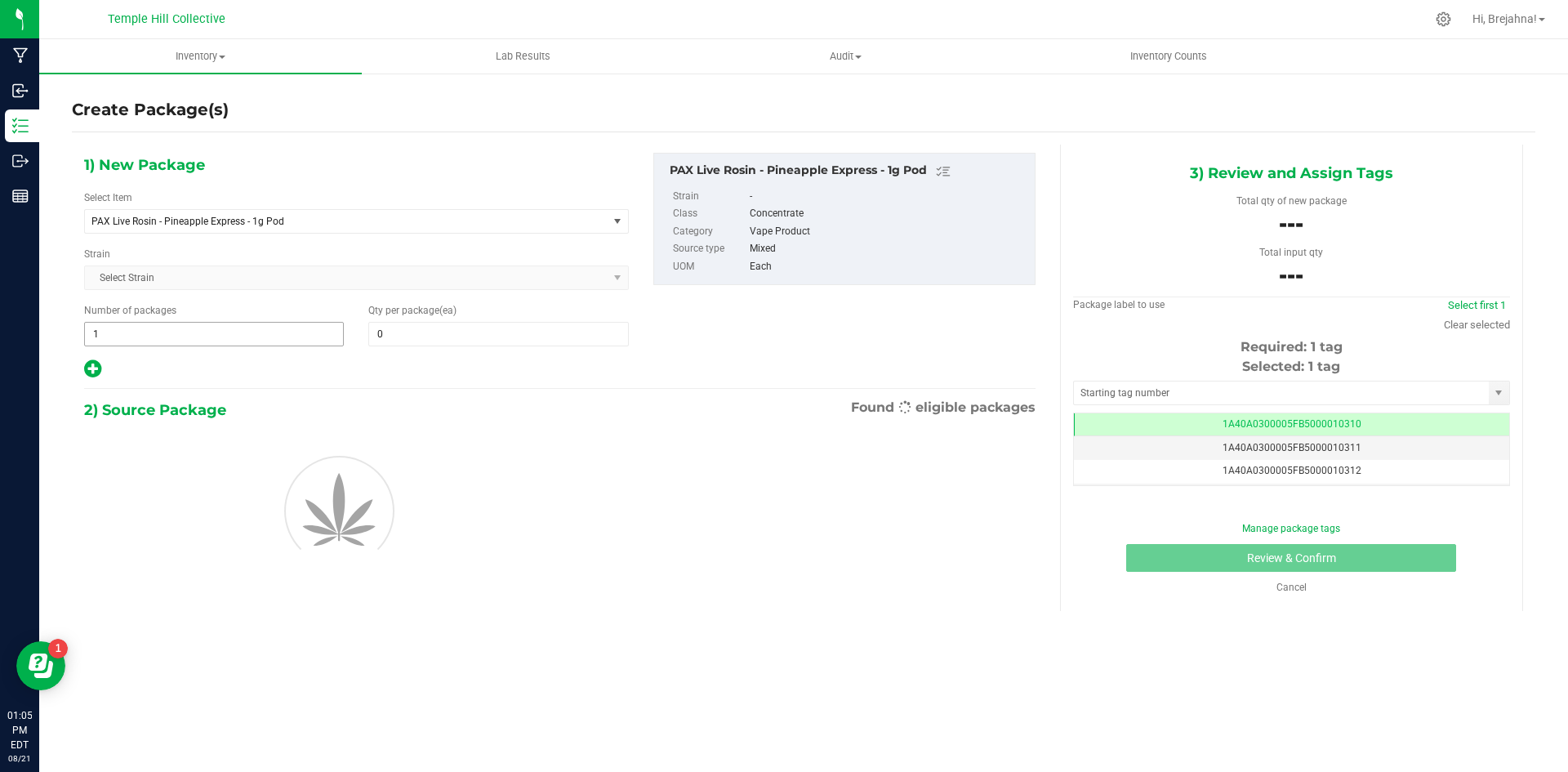
scroll to position [0, -1]
click at [413, 339] on span at bounding box center [498, 334] width 260 height 25
type input "4"
click at [1235, 397] on input "text" at bounding box center [1281, 393] width 415 height 23
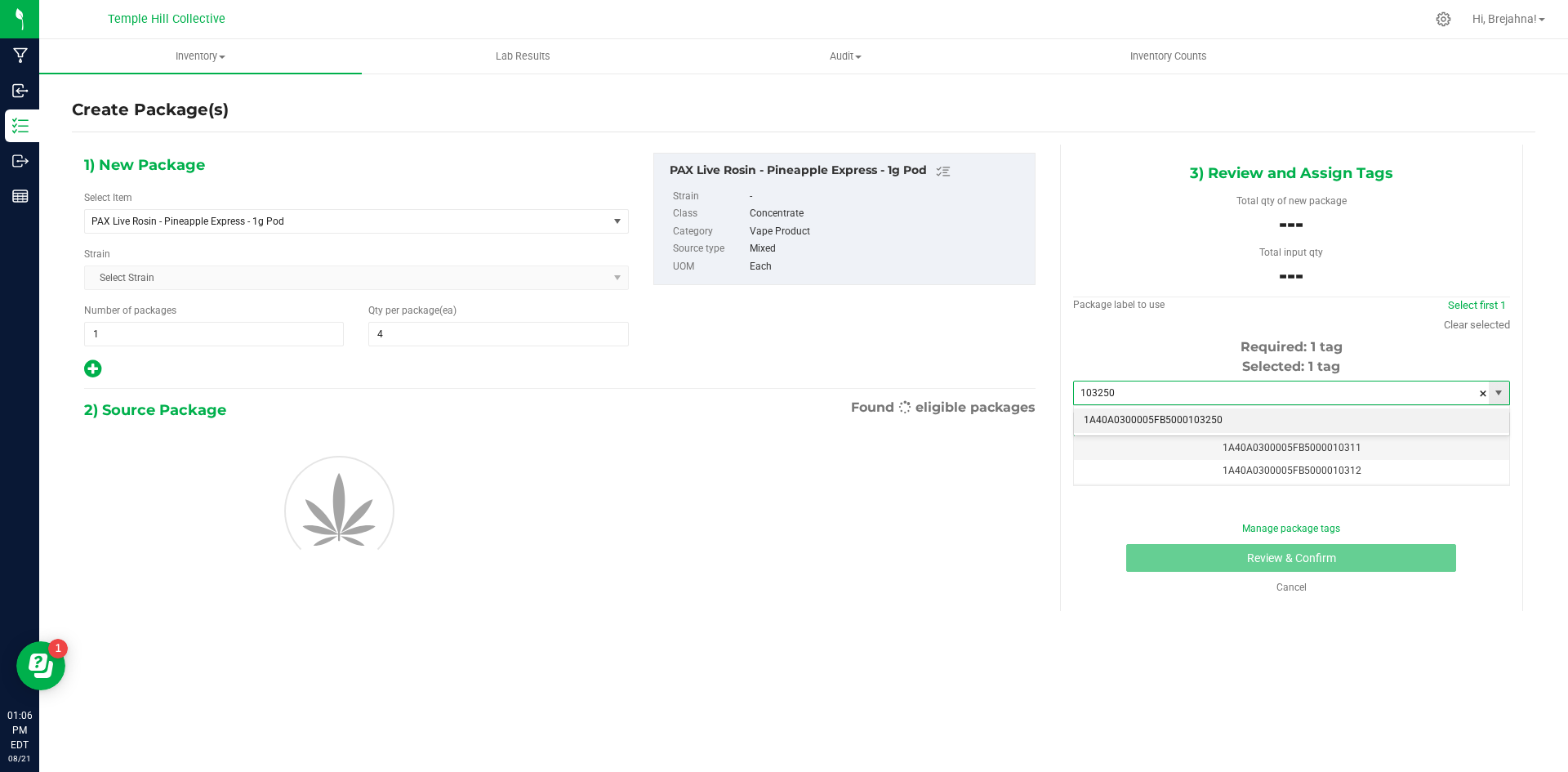
click at [1216, 423] on li "1A40A0300005FB5000103250" at bounding box center [1292, 421] width 435 height 25
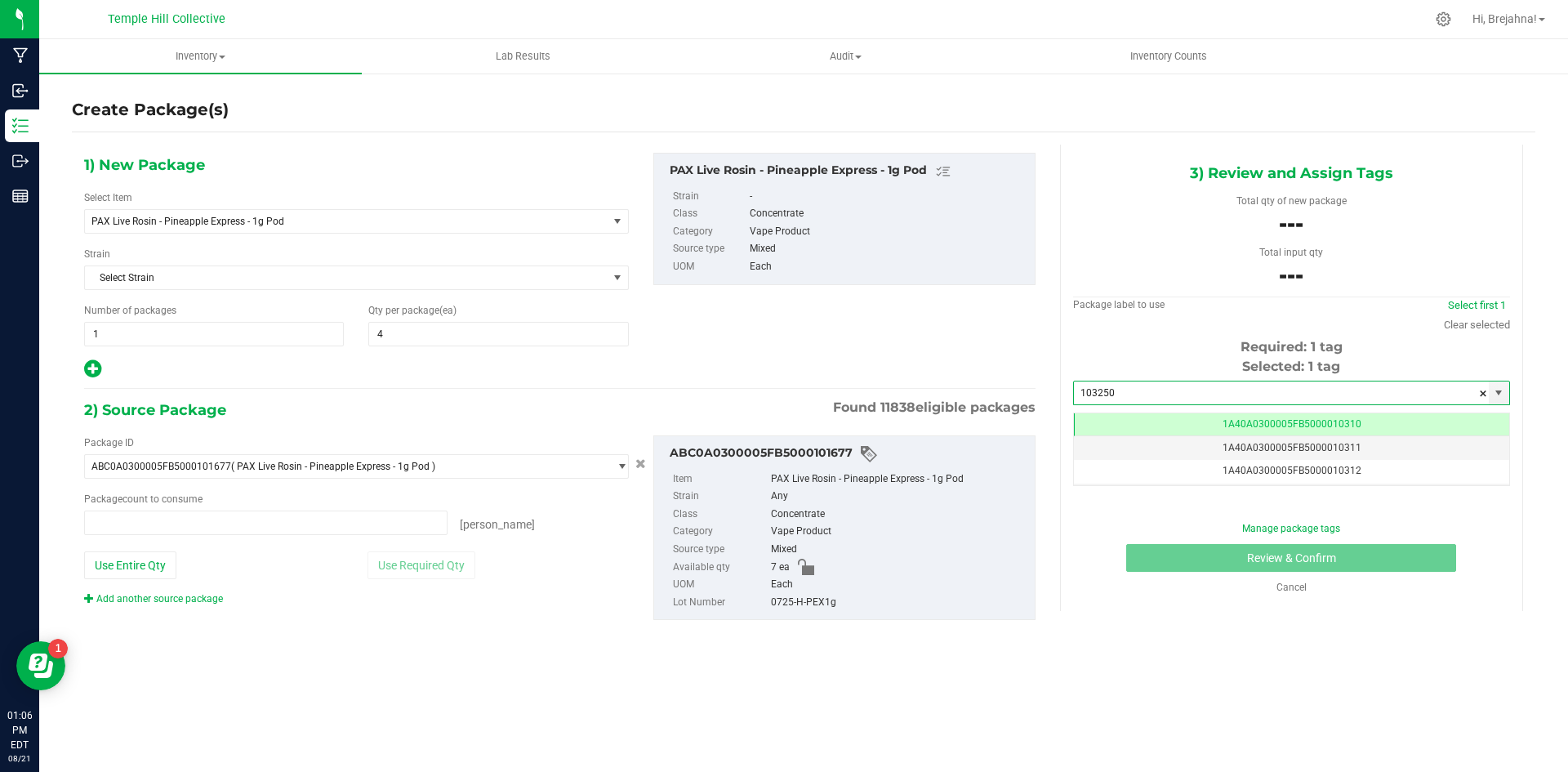
type input "1A40A0300005FB5000103250"
type input "0 ea"
type input "0"
type input "1A40A0300005FB5000103250"
click at [317, 532] on span at bounding box center [265, 523] width 363 height 25
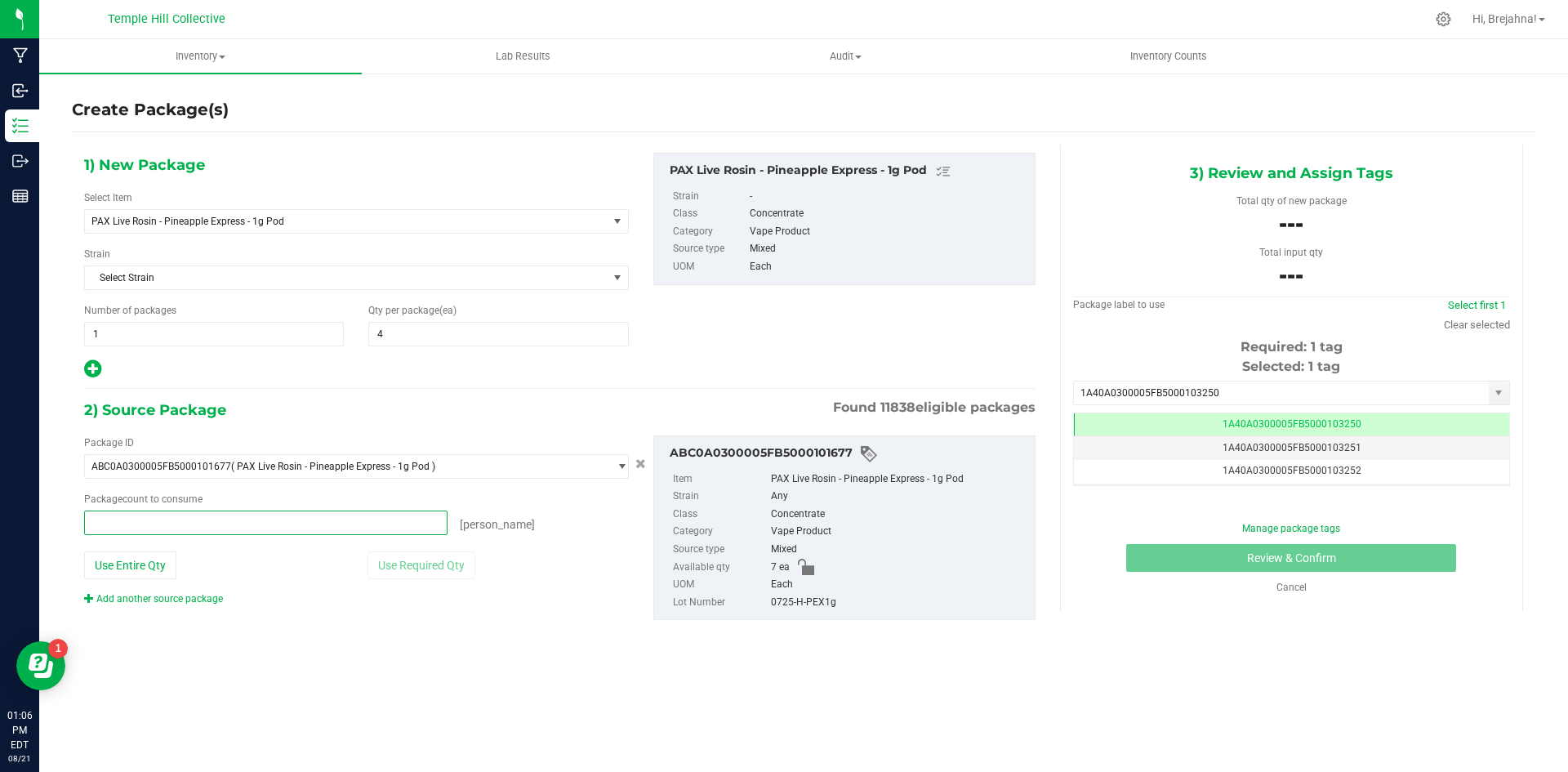
type input "4"
type input "4 ea"
click at [344, 653] on div "1) New Package Select Item PAX Live Rosin - Pineapple Express - 1g Pod .5g Pre …" at bounding box center [560, 400] width 976 height 511
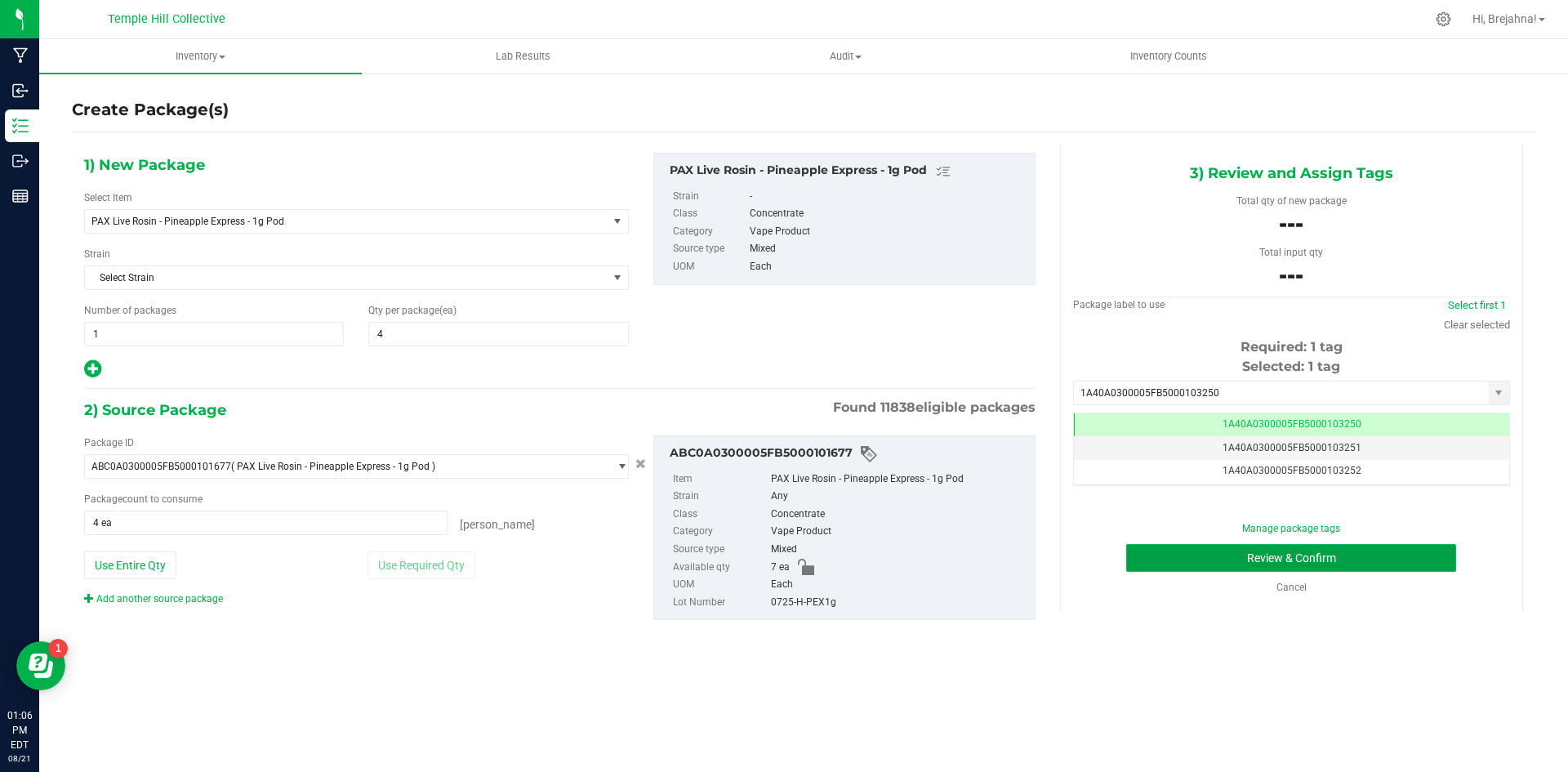
click at [1193, 550] on button "Review & Confirm" at bounding box center [1291, 558] width 330 height 28
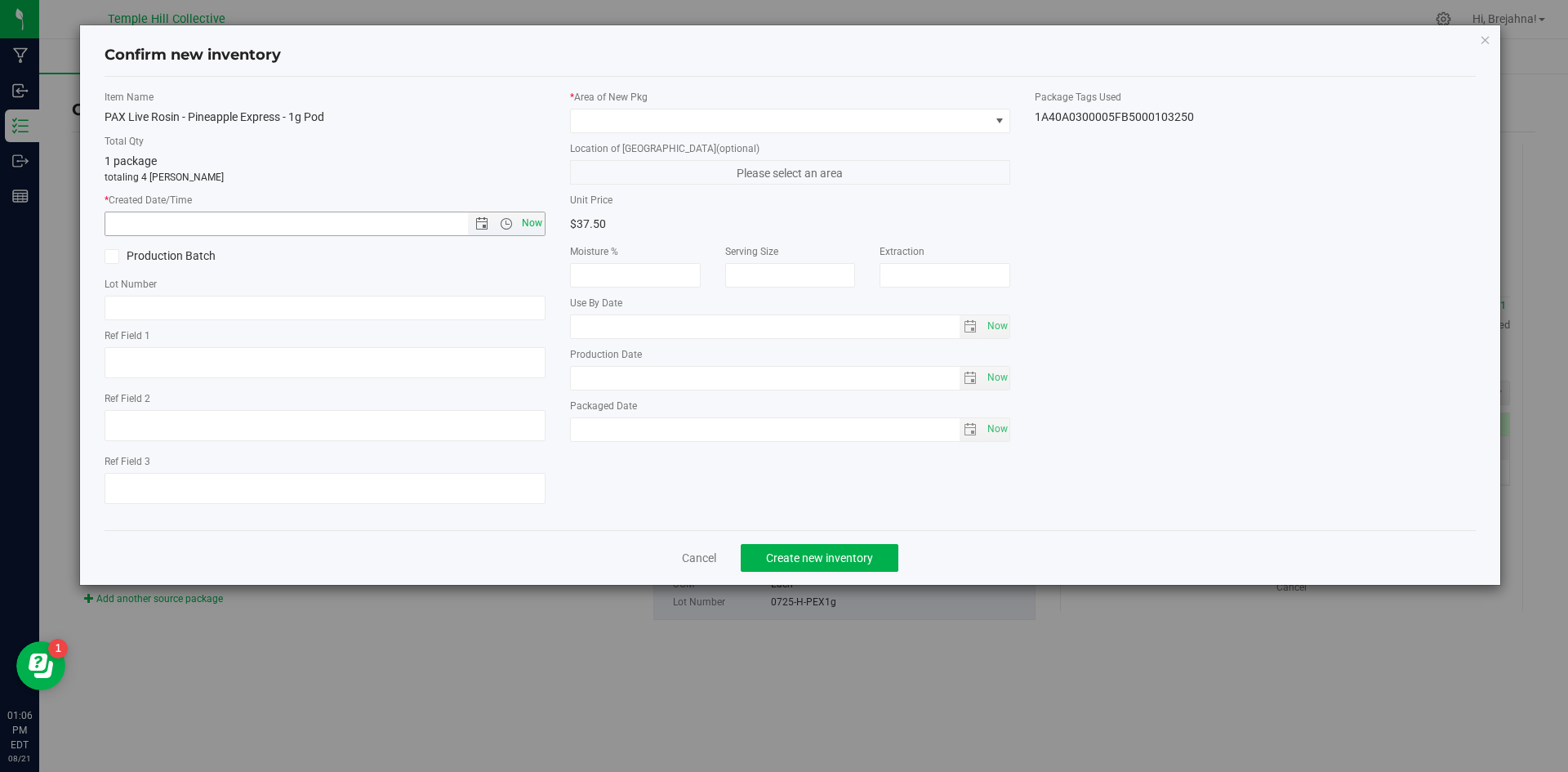
click at [527, 223] on span "Now" at bounding box center [531, 224] width 28 height 24
type input "[DATE] 1:06 PM"
paste input "0725-H-PEX1g"
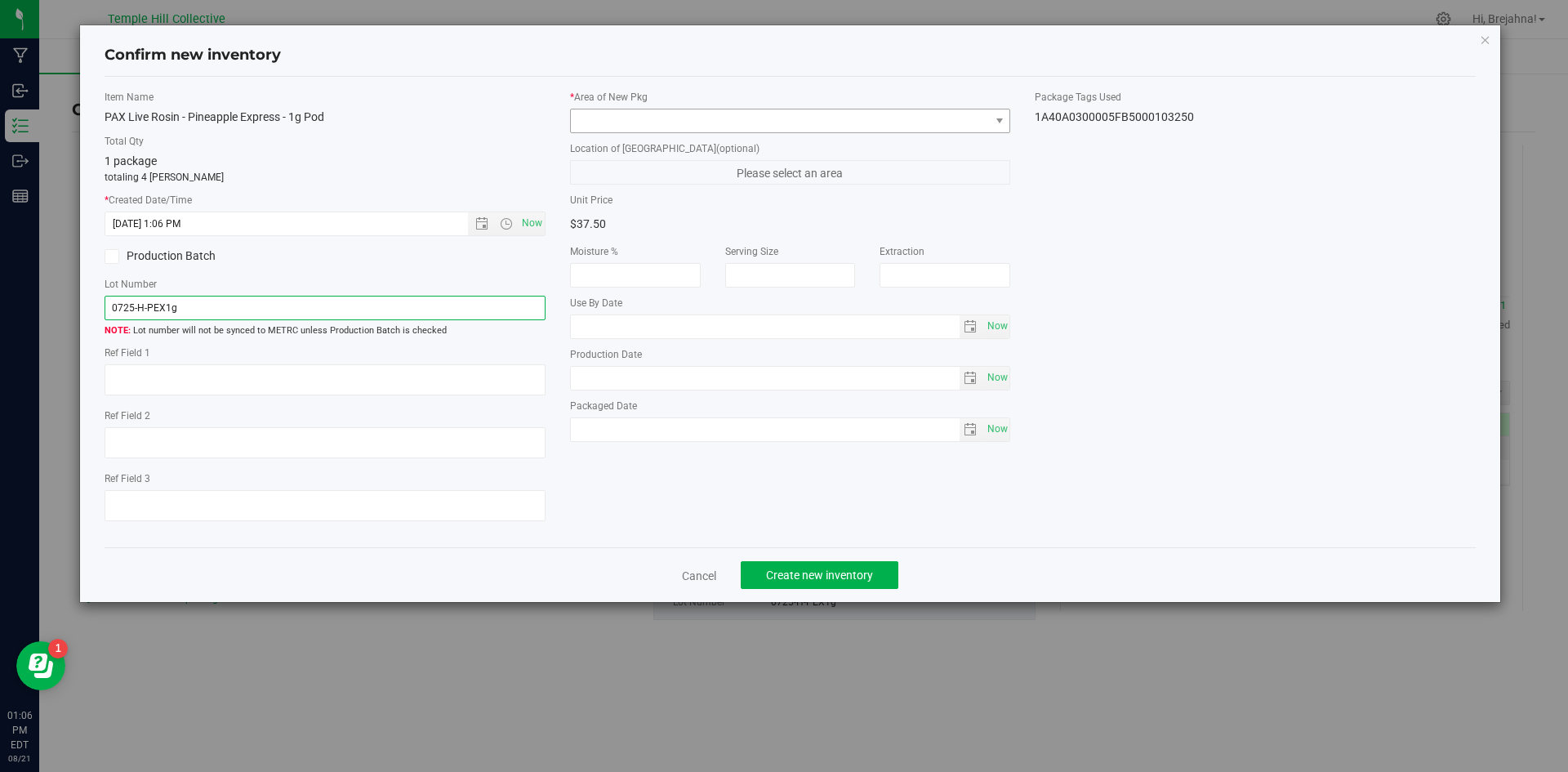
type input "0725-H-PEX1g"
click at [706, 128] on span at bounding box center [781, 121] width 419 height 23
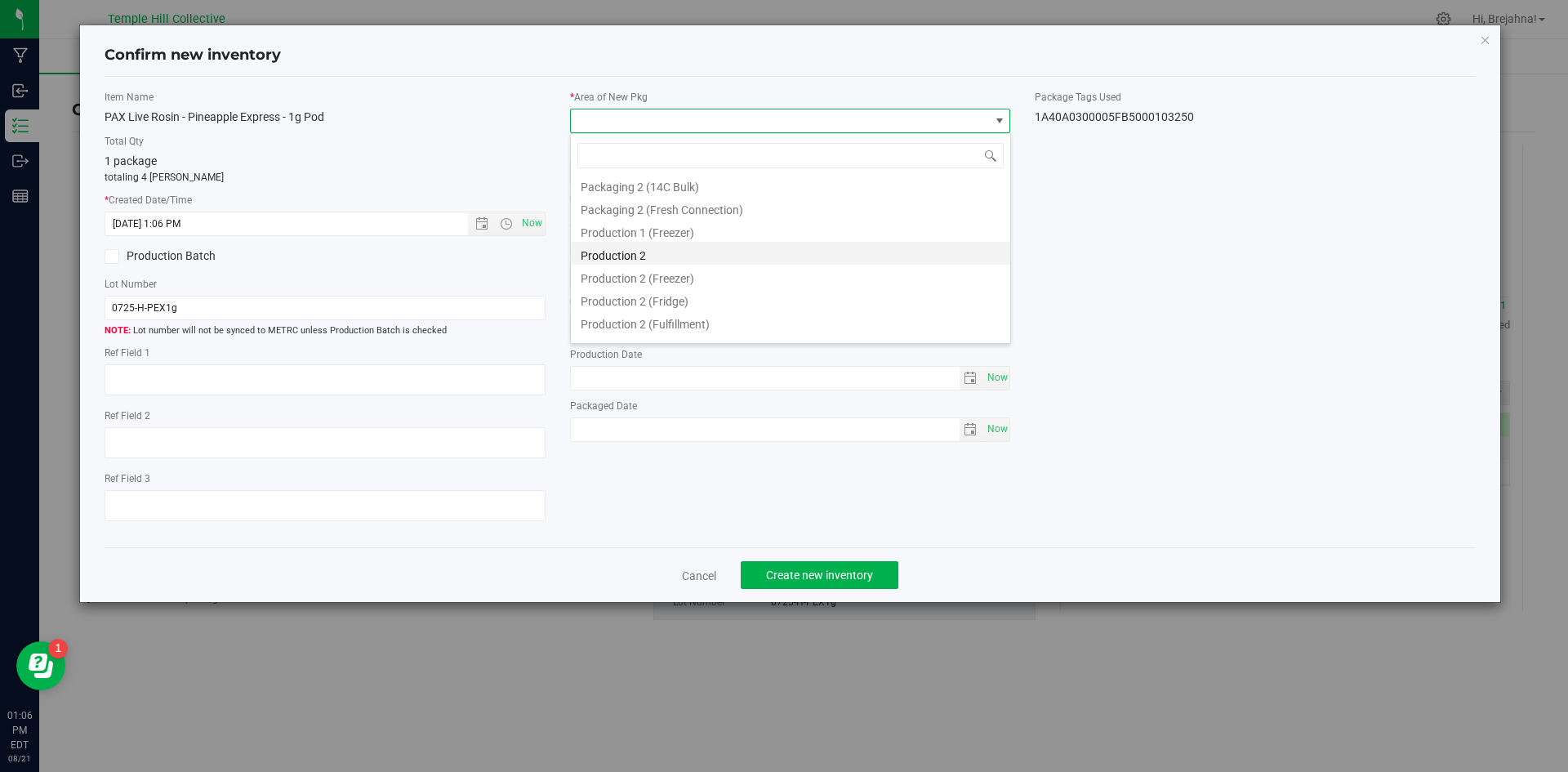
click at [680, 256] on li "Production 2" at bounding box center [790, 252] width 439 height 23
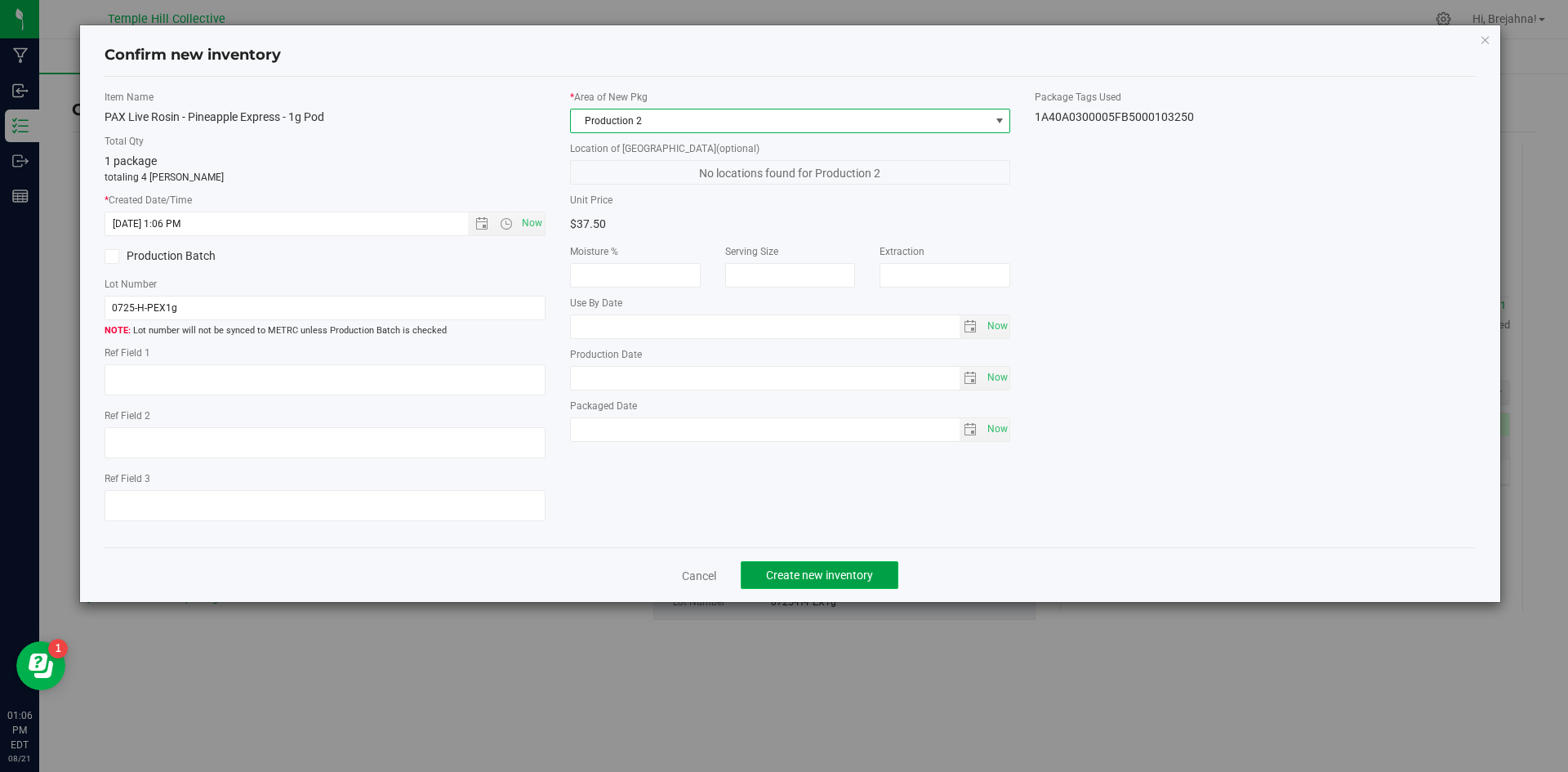
click at [824, 578] on span "Create new inventory" at bounding box center [819, 575] width 107 height 13
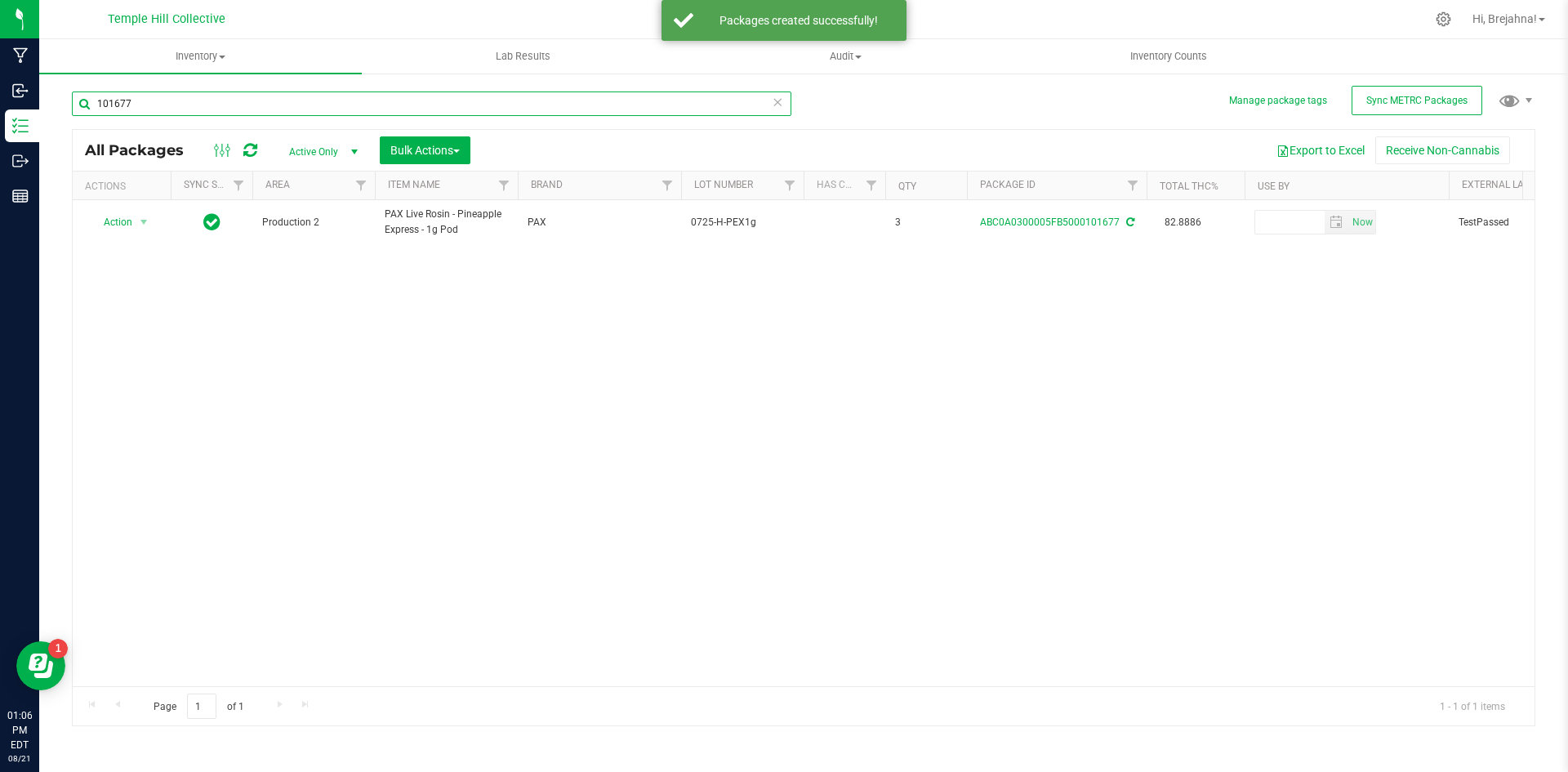
click at [315, 106] on input "101677" at bounding box center [431, 103] width 719 height 25
click at [330, 115] on input "103175" at bounding box center [431, 103] width 719 height 25
type input "101677"
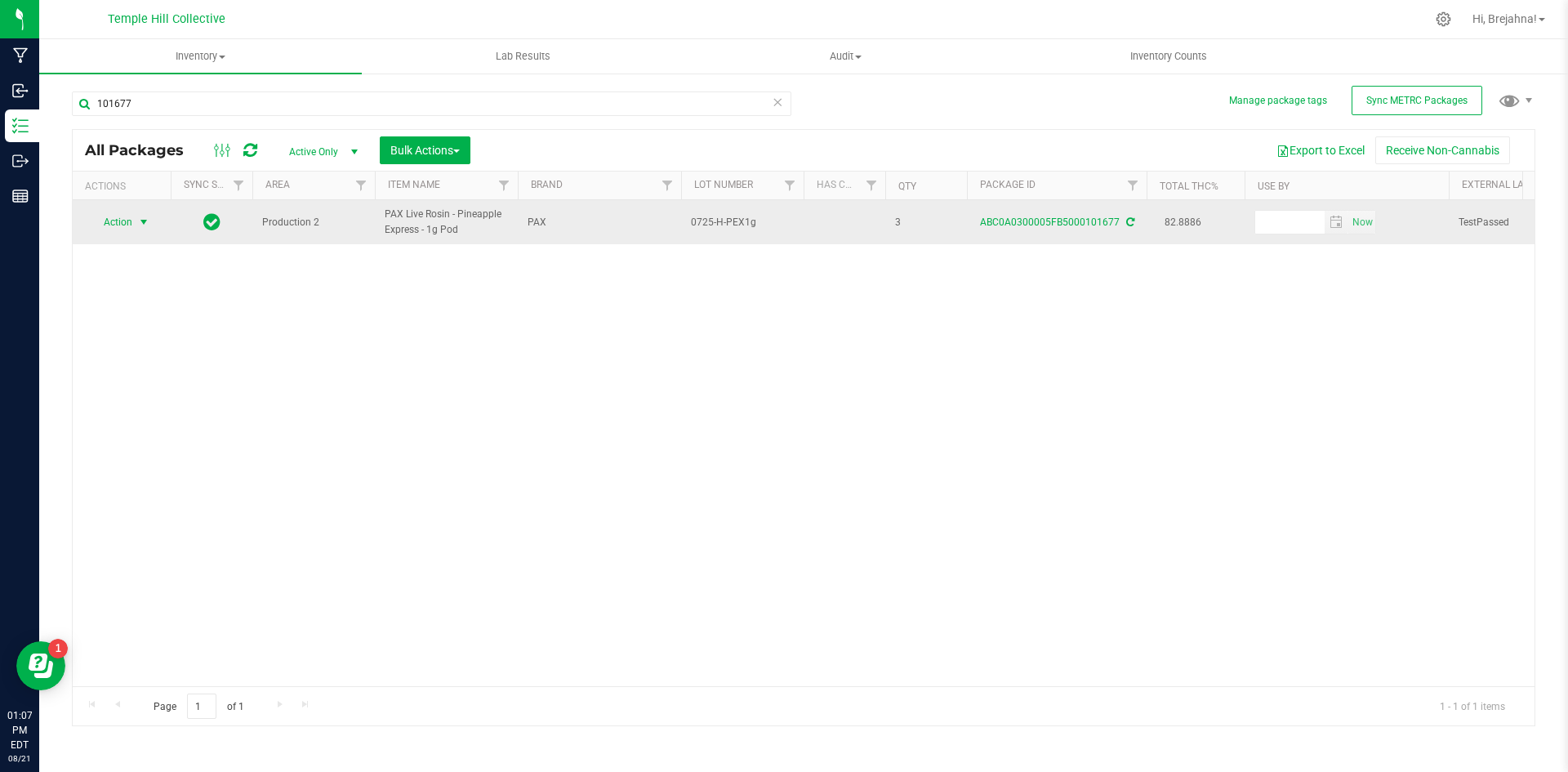
click at [140, 220] on span "select" at bounding box center [143, 222] width 13 height 13
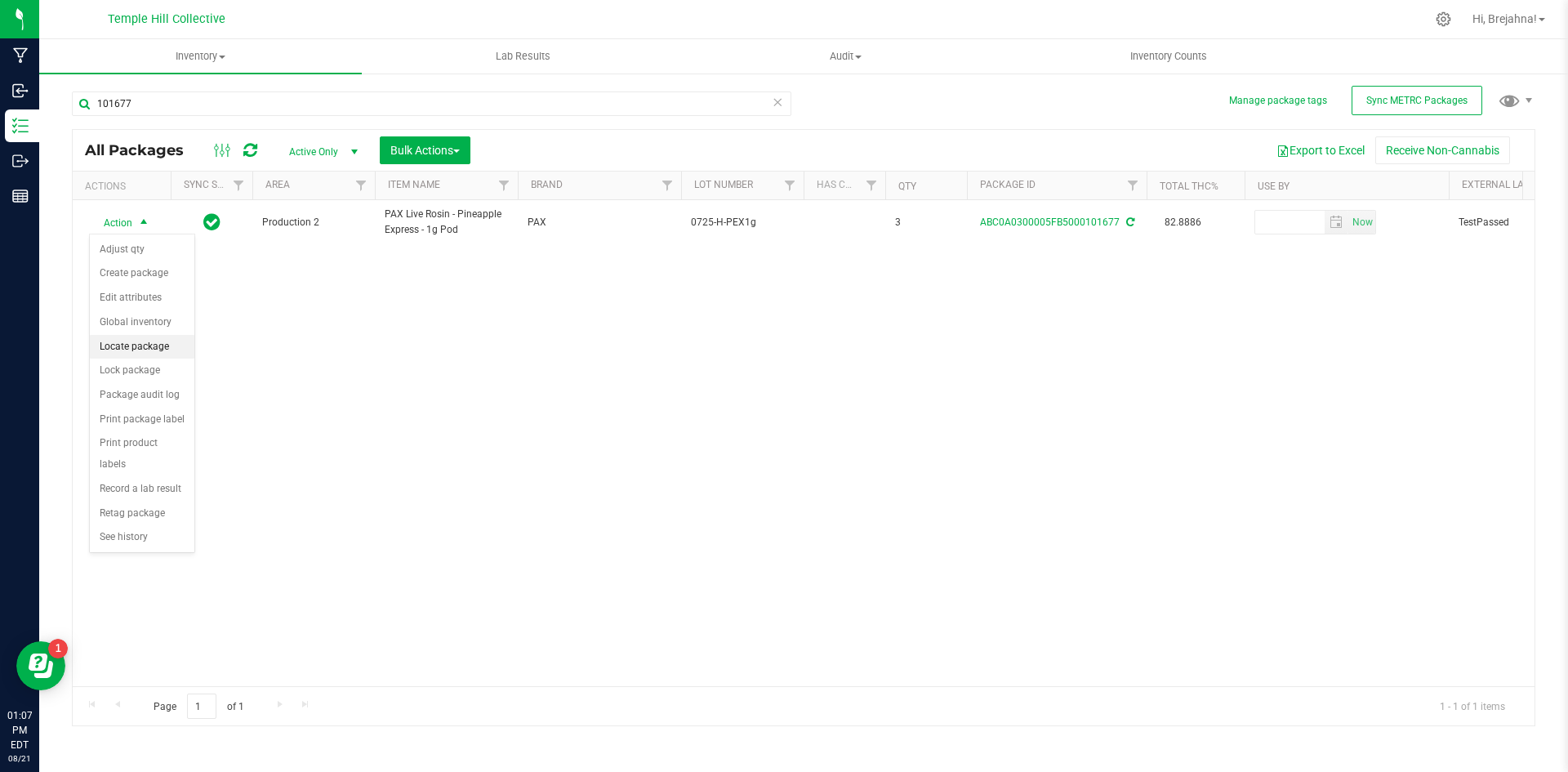
click at [147, 336] on li "Locate package" at bounding box center [142, 346] width 105 height 25
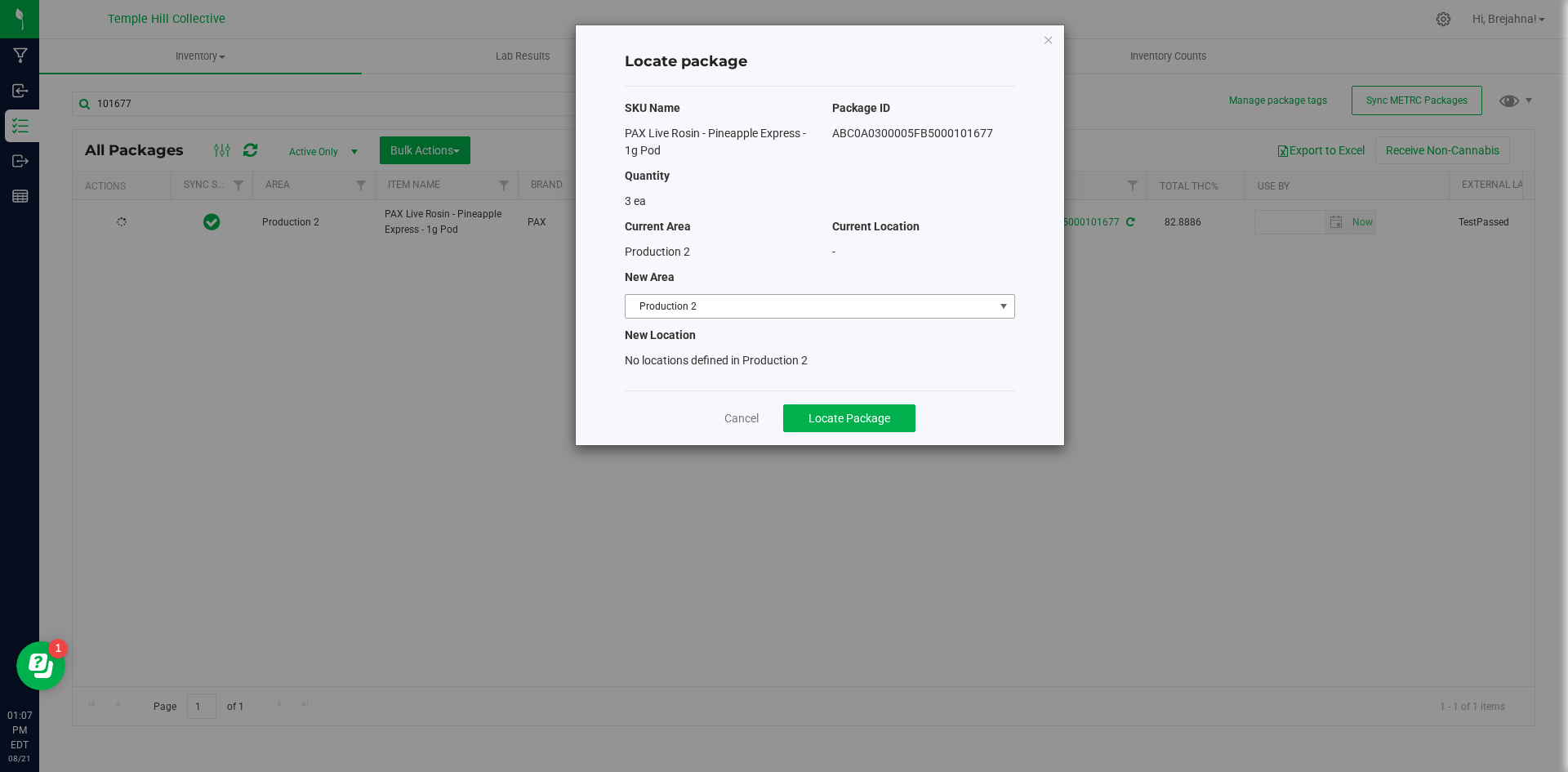
click at [865, 298] on span "Production 2" at bounding box center [809, 306] width 368 height 23
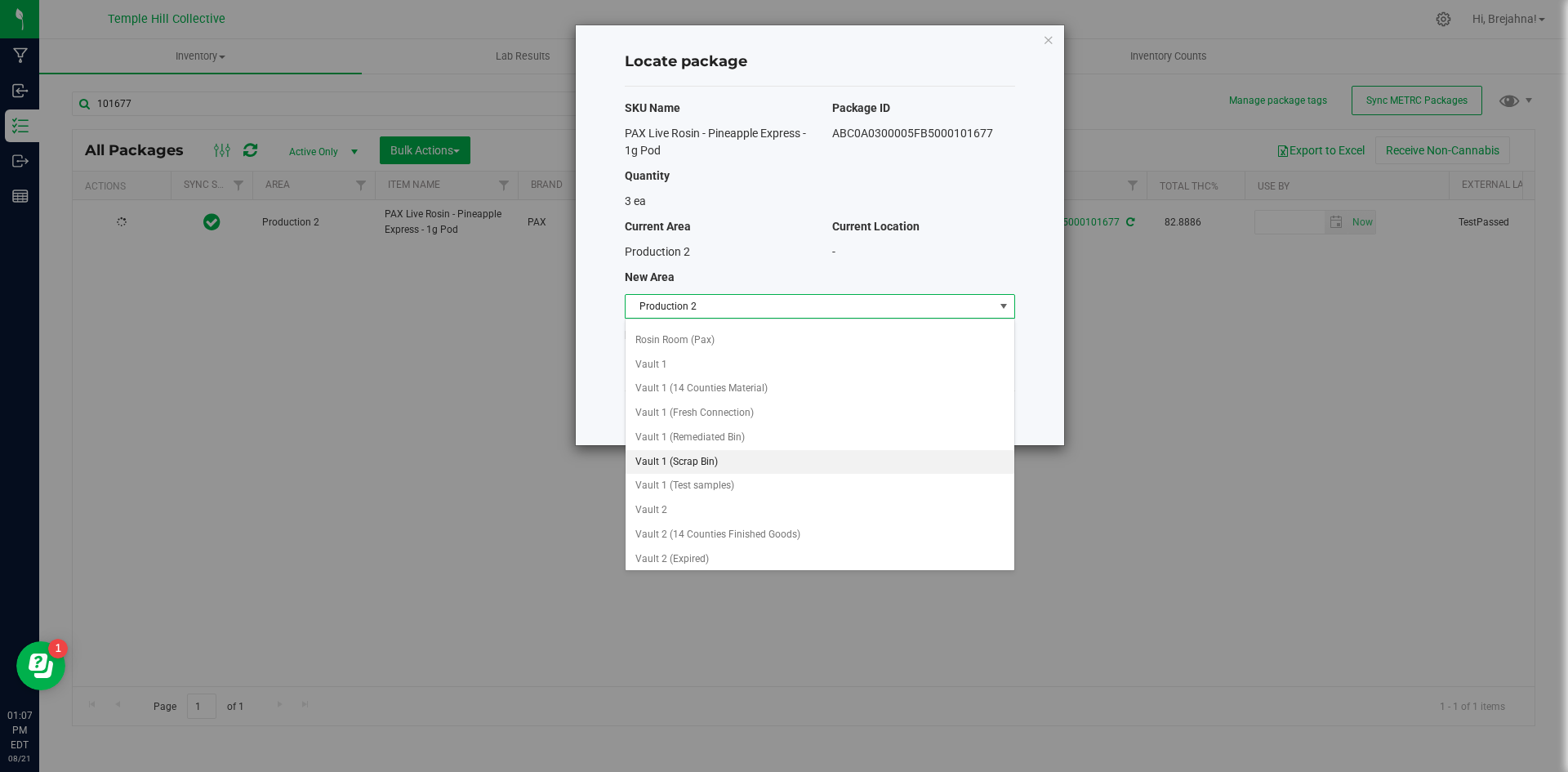
scroll to position [513, 0]
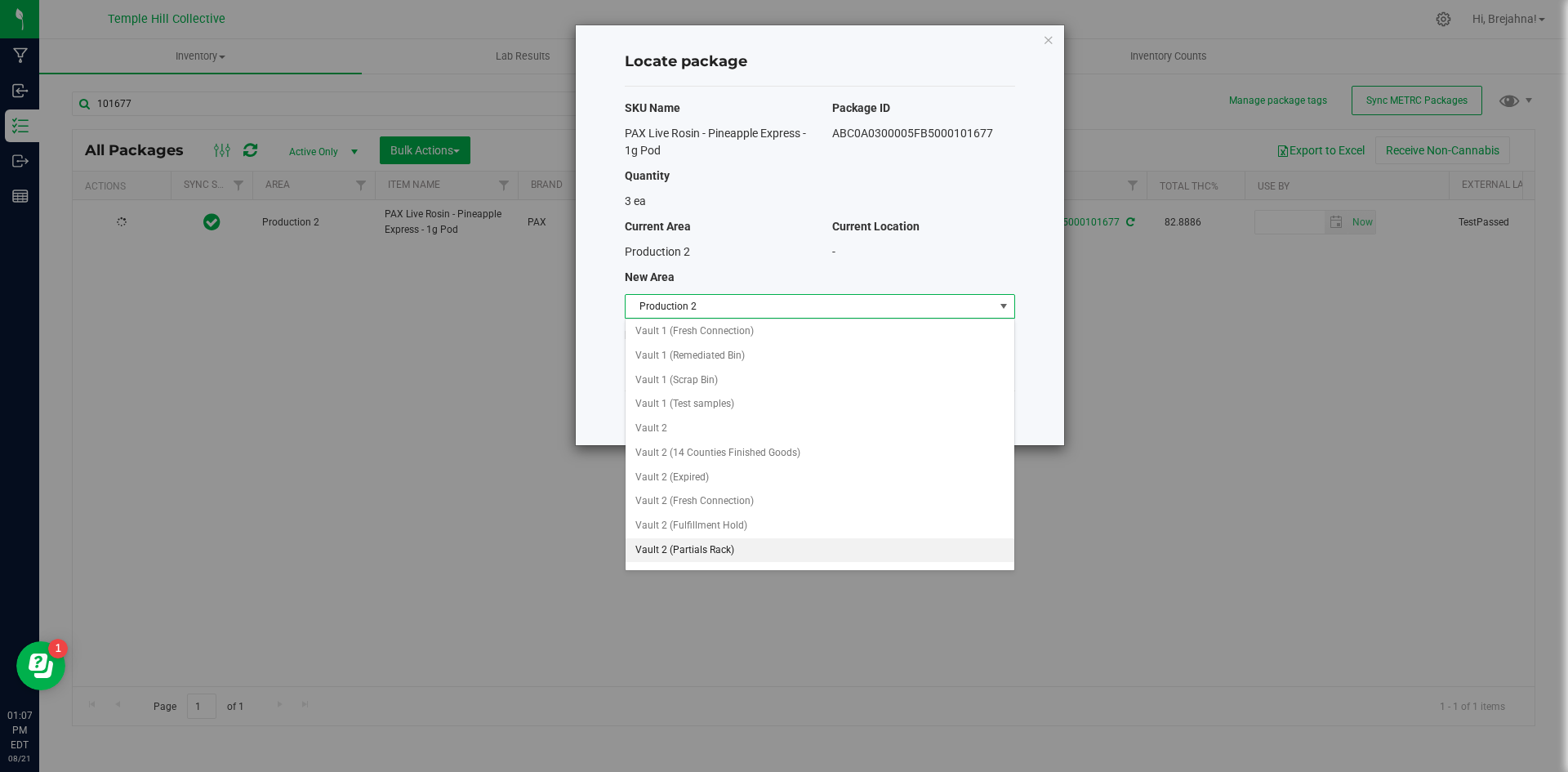
click at [775, 547] on li "Vault 2 (Partials Rack)" at bounding box center [819, 550] width 389 height 25
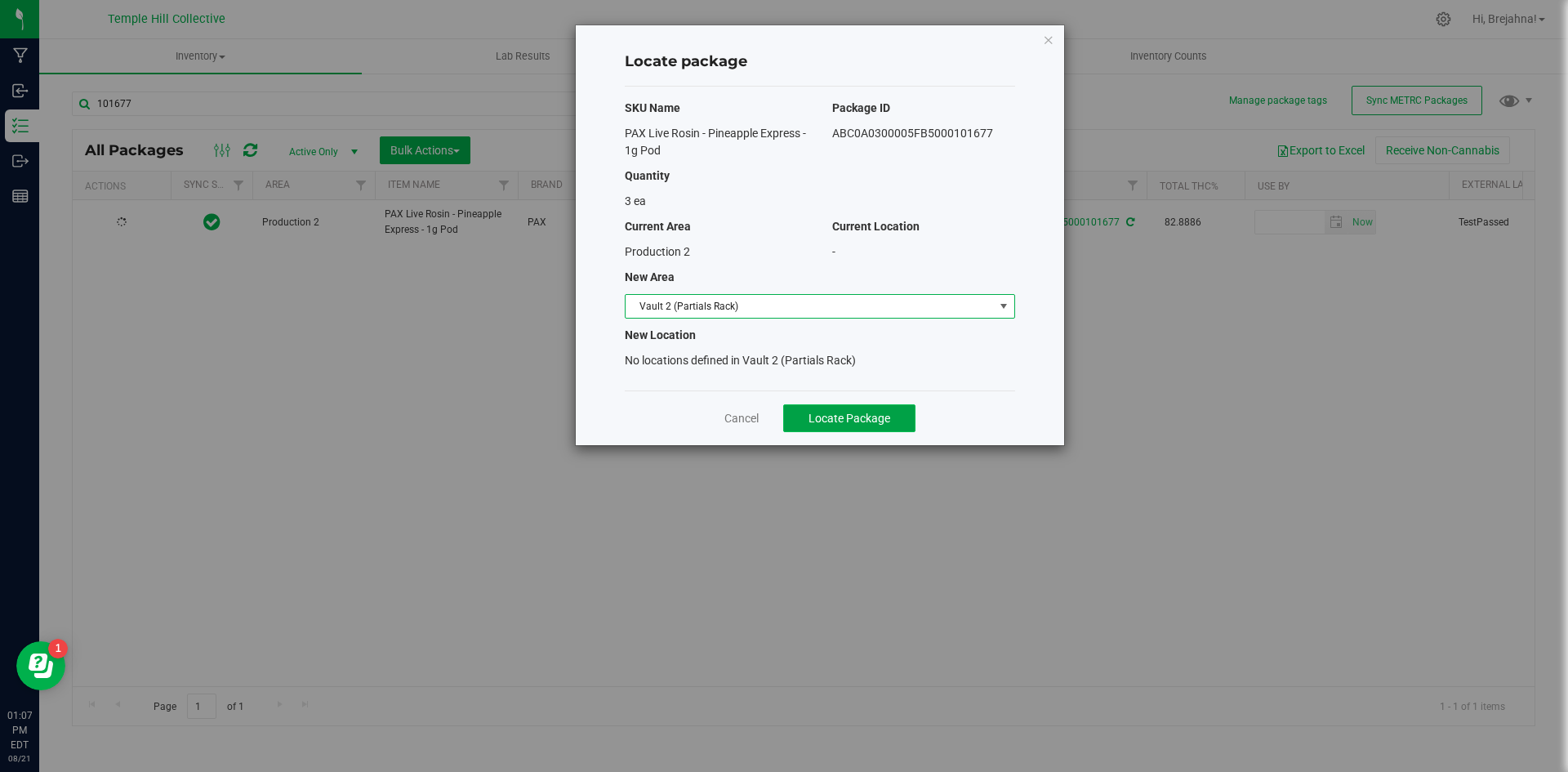
click at [834, 429] on button "Locate Package" at bounding box center [850, 419] width 133 height 28
